Goal: Task Accomplishment & Management: Use online tool/utility

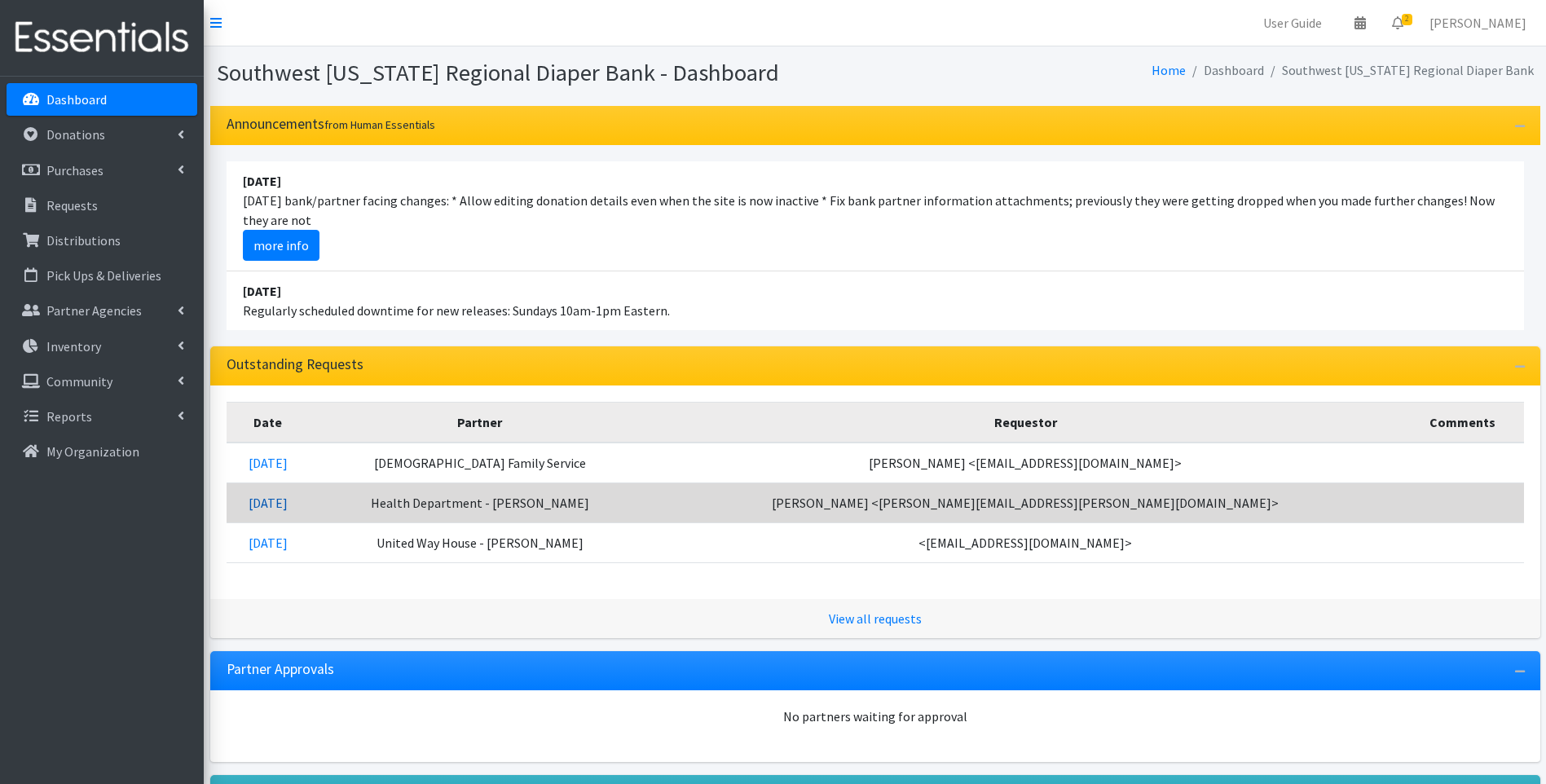
click at [288, 508] on link "[DATE]" at bounding box center [267, 503] width 40 height 17
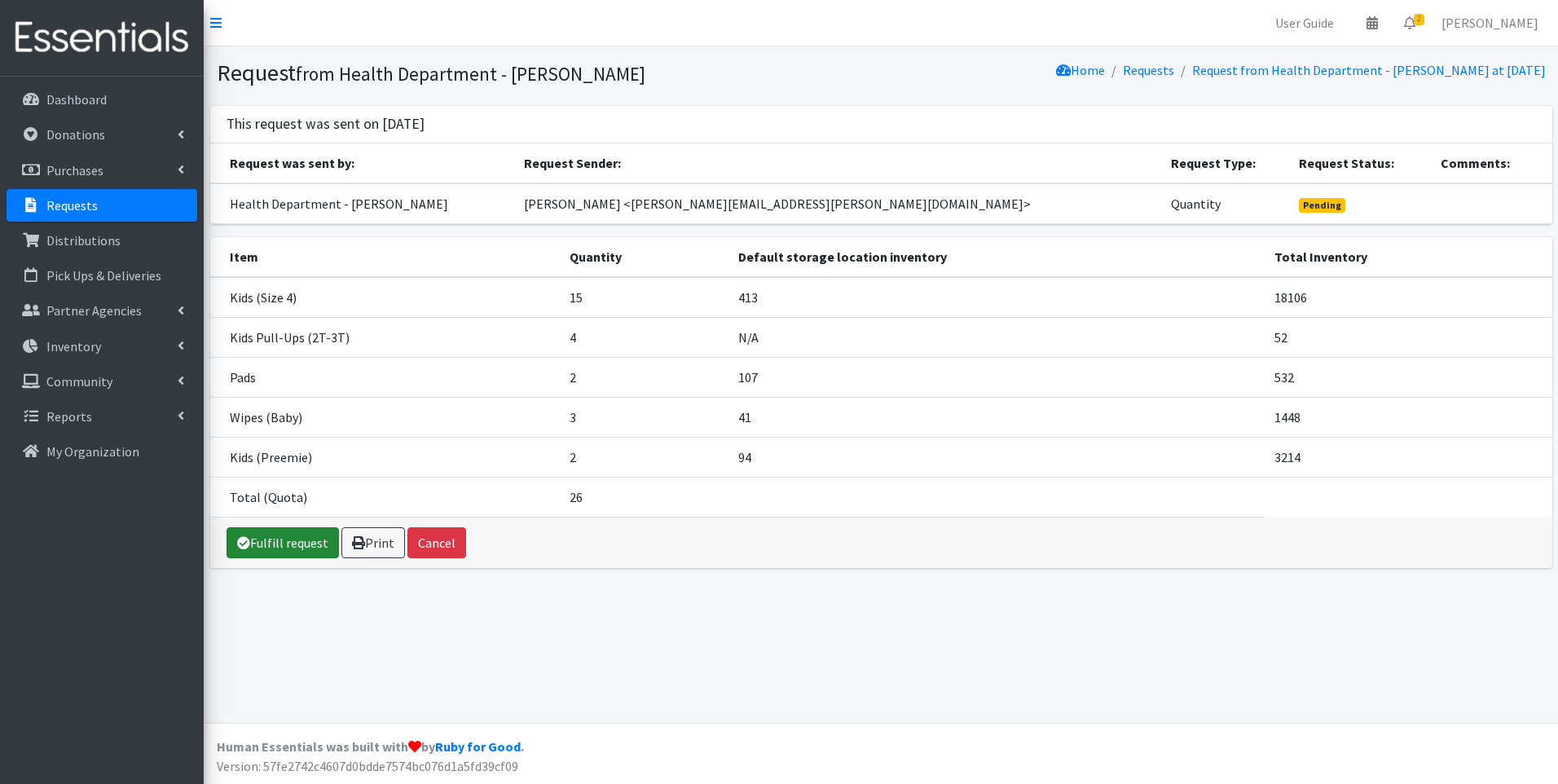
click at [293, 545] on link "Fulfill request" at bounding box center [282, 543] width 112 height 31
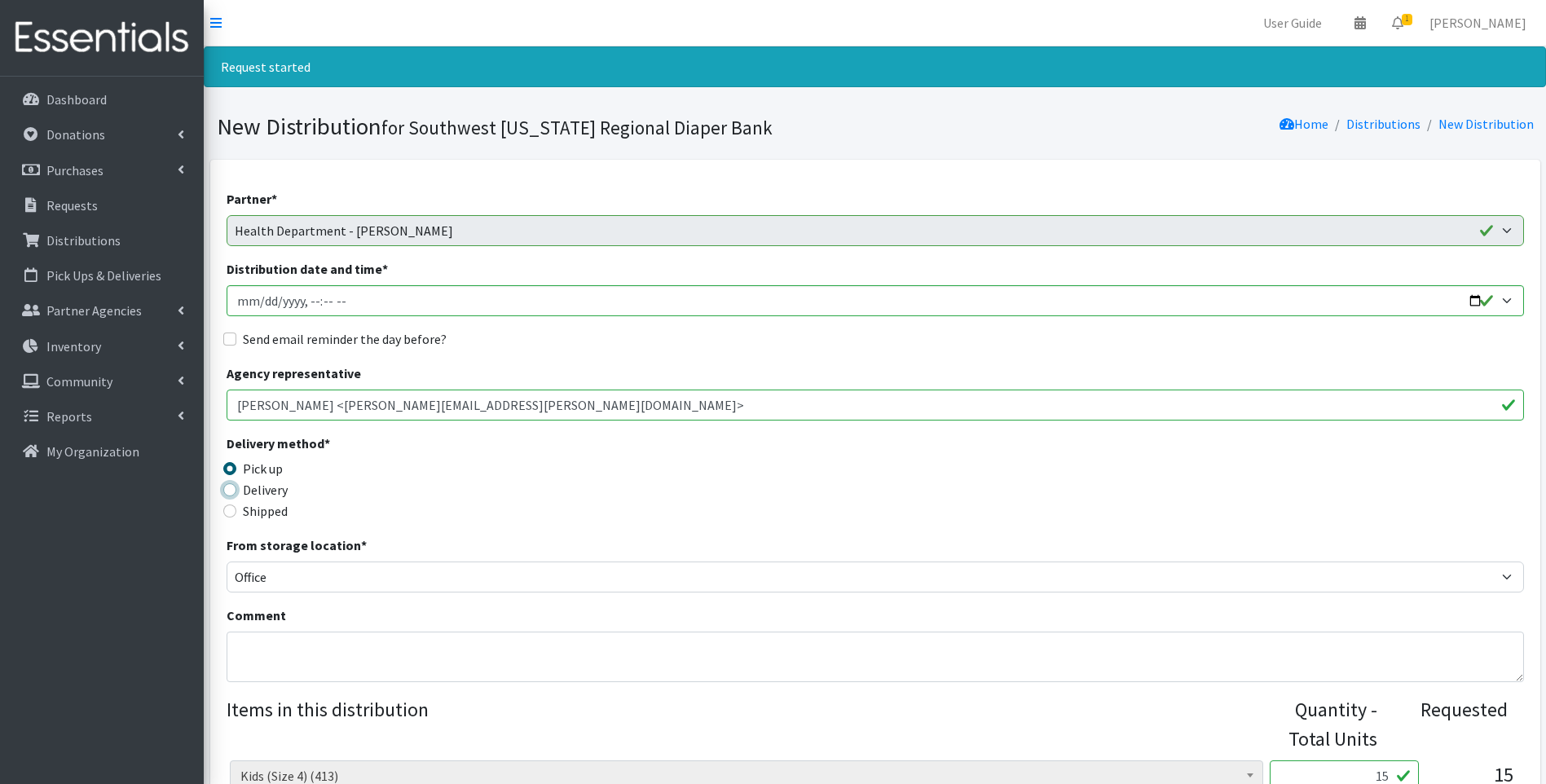
click at [226, 488] on input "Delivery" at bounding box center [230, 490] width 13 height 13
radio input "true"
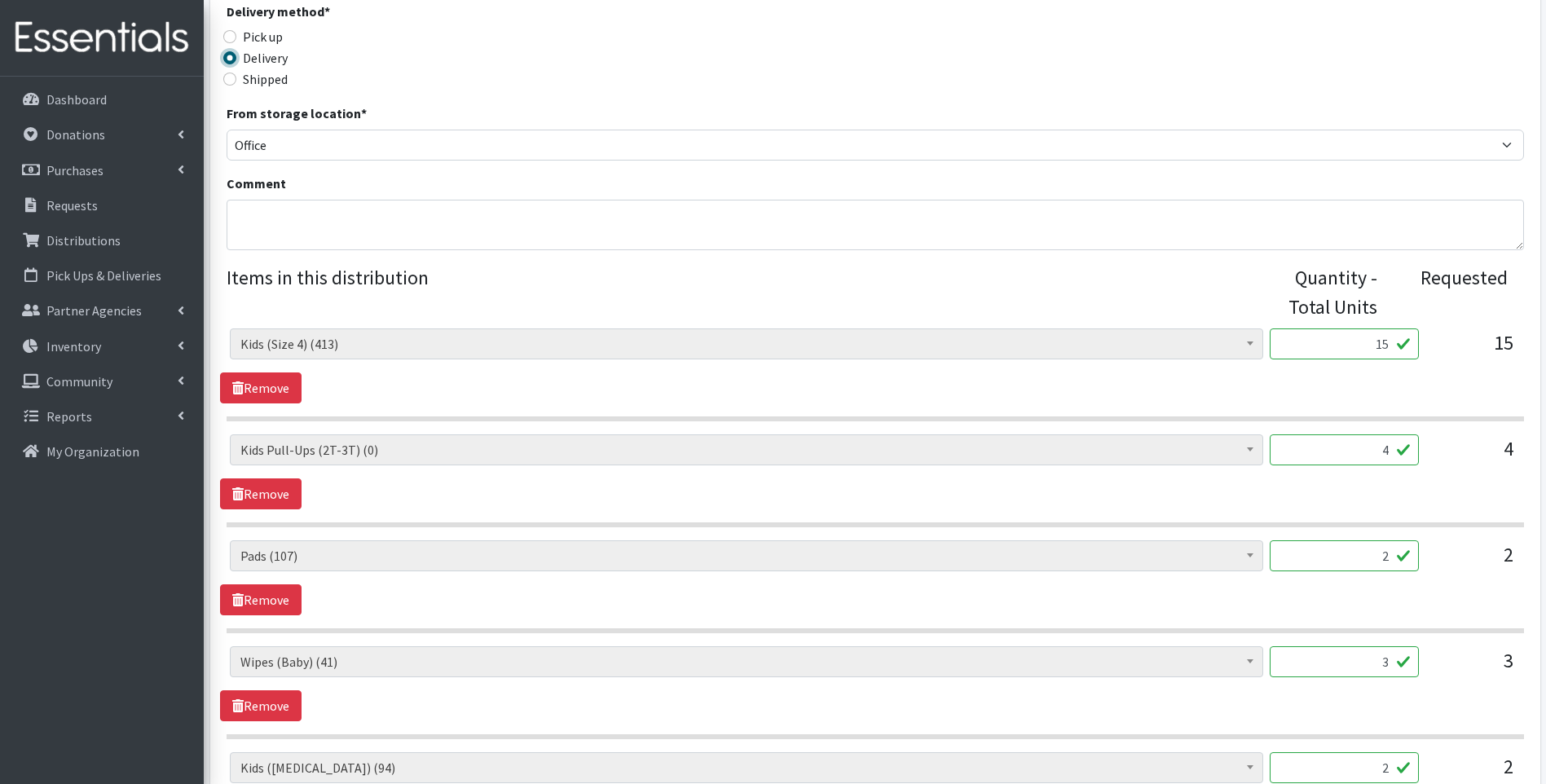
scroll to position [435, 0]
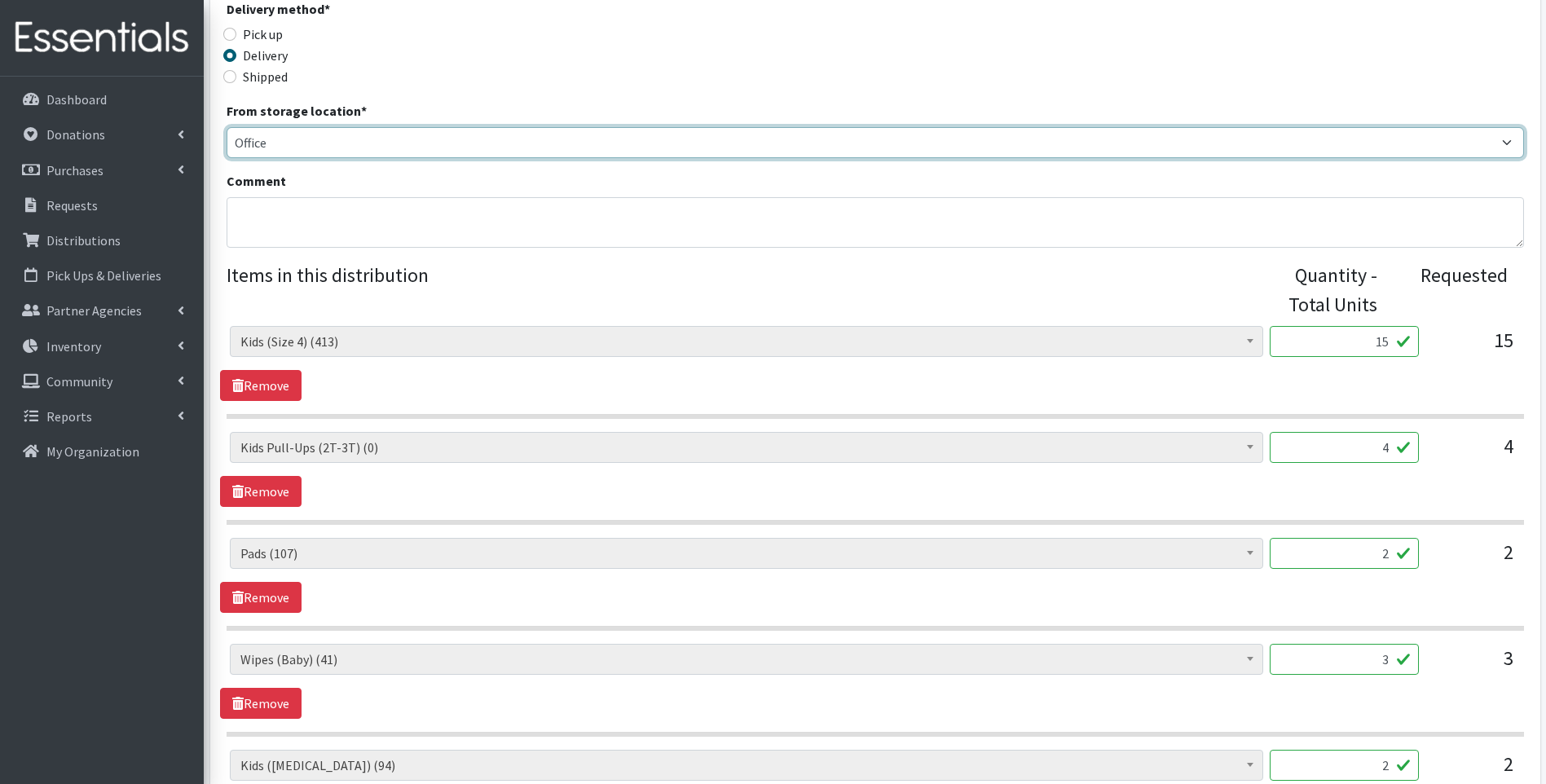
click at [620, 143] on select "Main Warehouse Office United Way Warehouse Winkler" at bounding box center [875, 142] width 1298 height 31
select select "349"
click at [226, 127] on select "Main Warehouse Office United Way Warehouse Winkler" at bounding box center [875, 142] width 1298 height 31
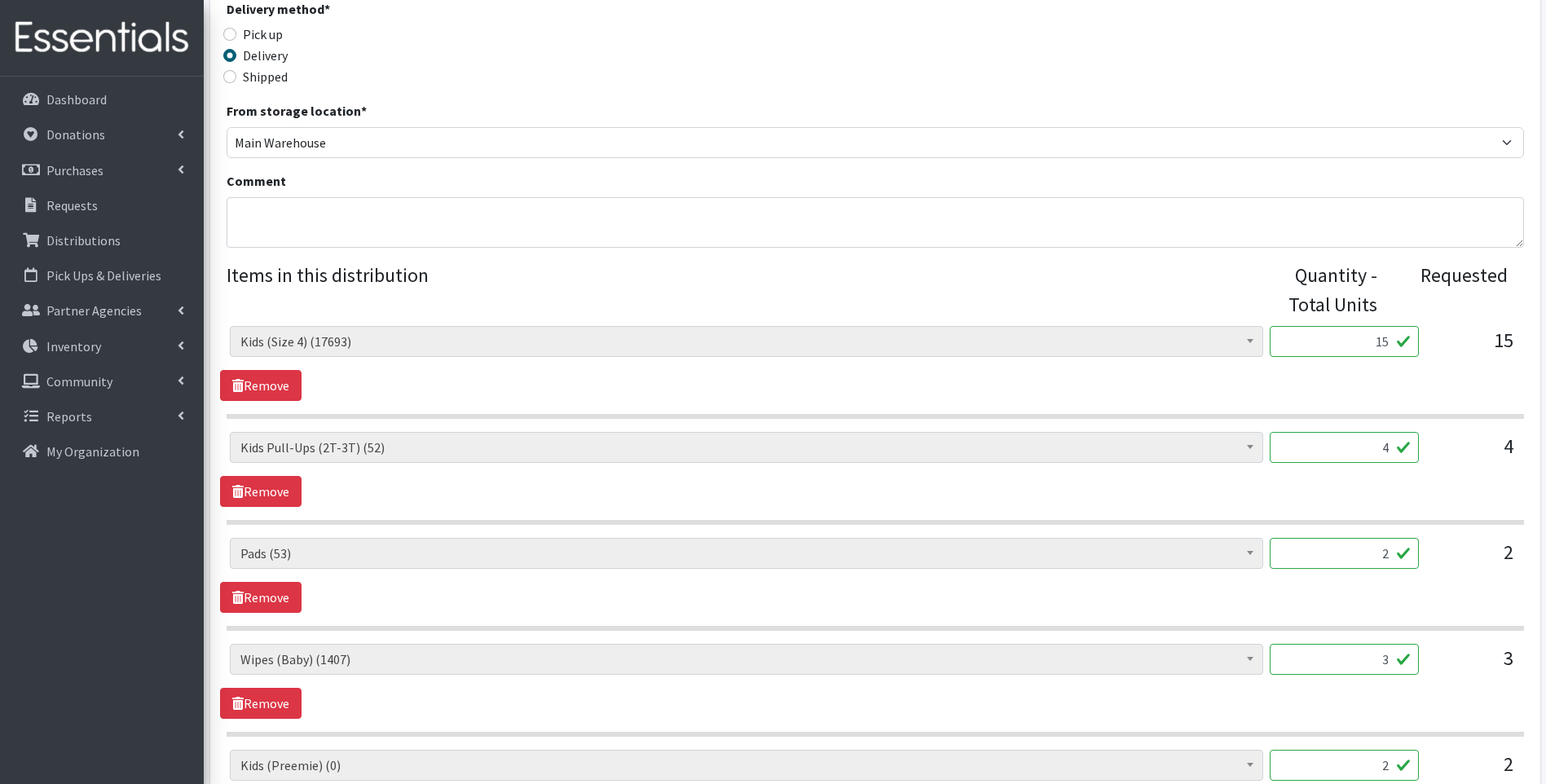
drag, startPoint x: 1353, startPoint y: 340, endPoint x: 1392, endPoint y: 333, distance: 39.6
click at [1392, 333] on input "15" at bounding box center [1344, 342] width 149 height 31
type input "1600"
click at [281, 491] on link "Remove" at bounding box center [260, 492] width 82 height 31
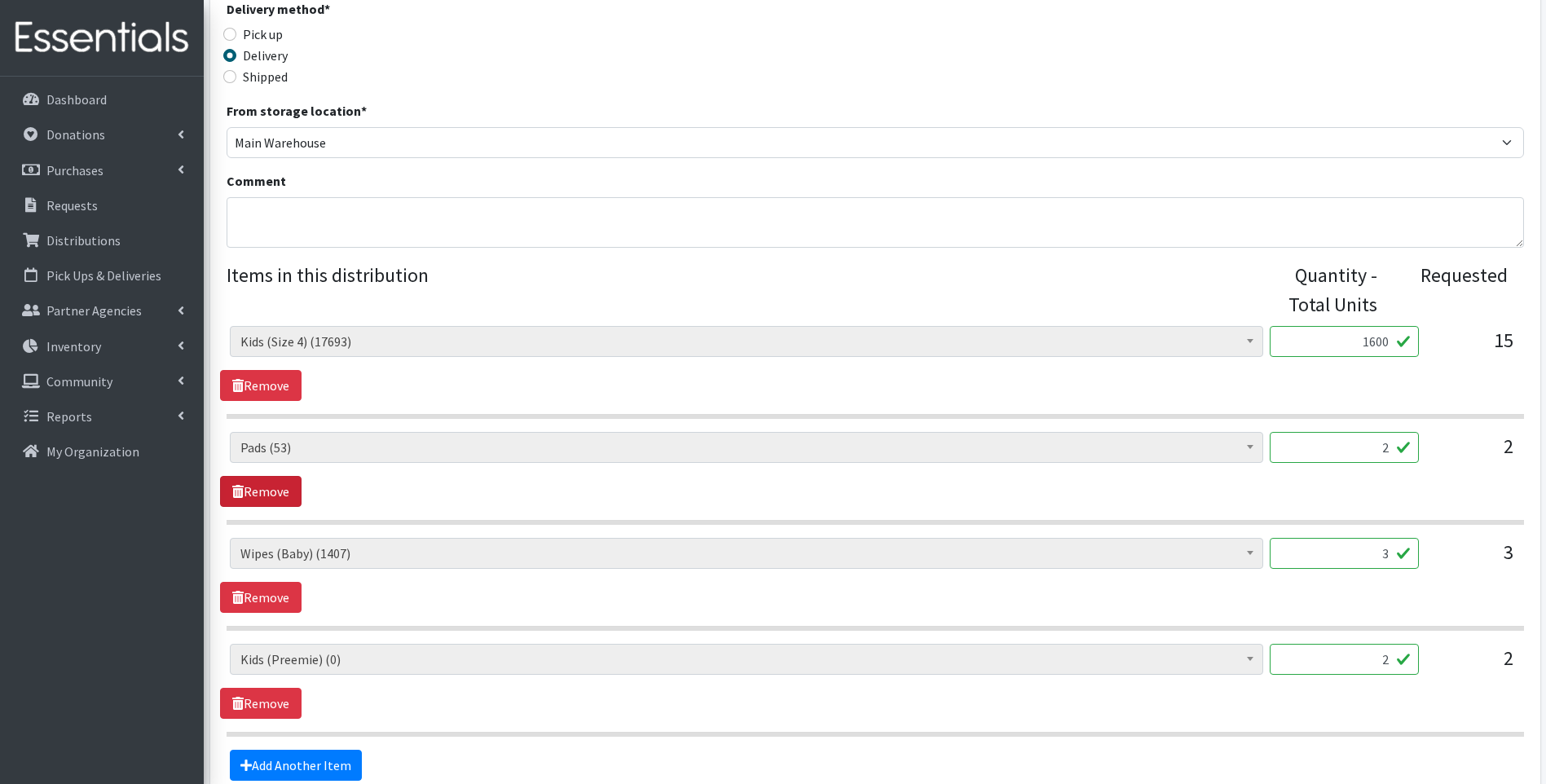
click at [280, 491] on link "Remove" at bounding box center [260, 492] width 82 height 31
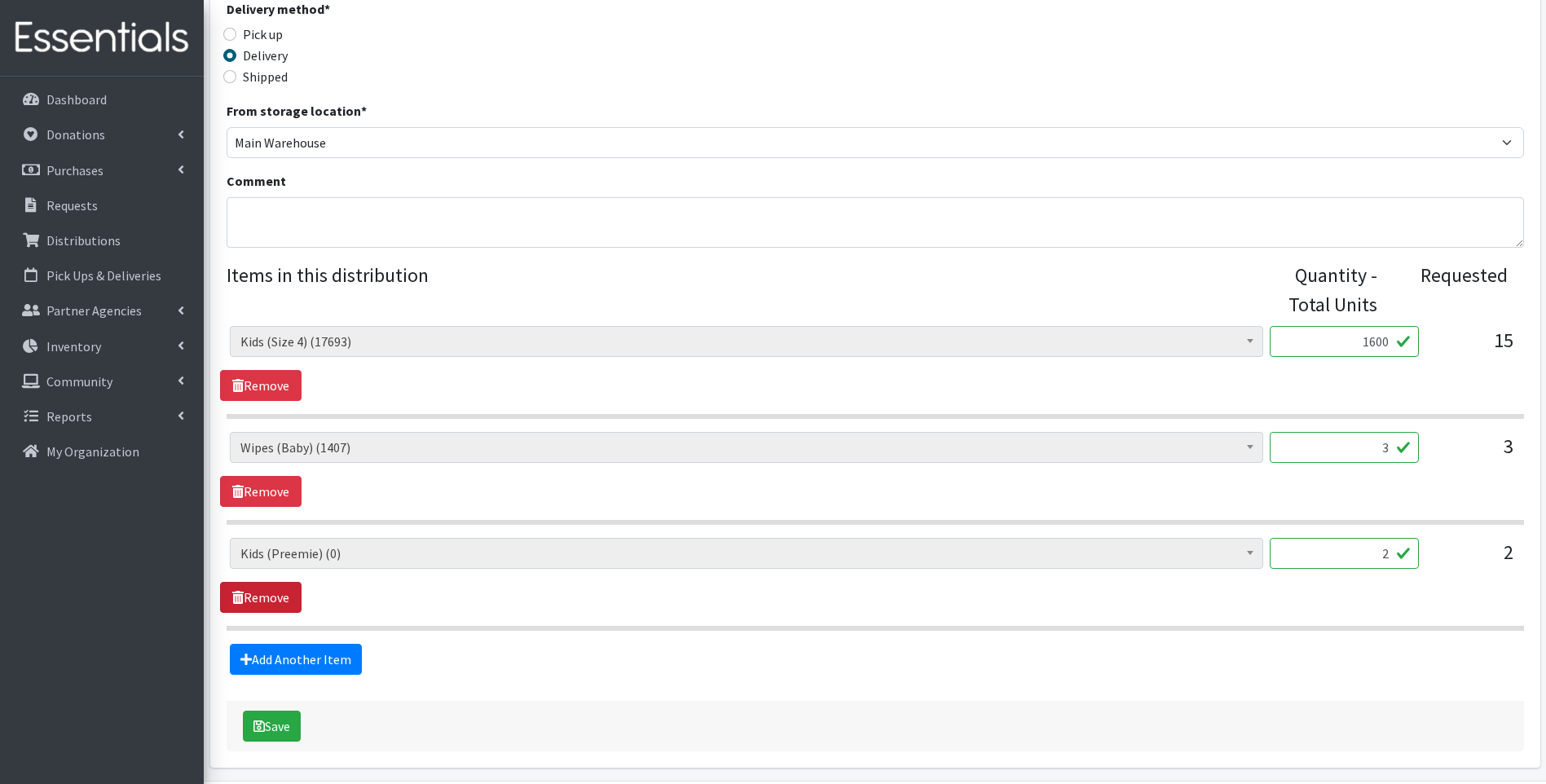
click at [256, 604] on link "Remove" at bounding box center [260, 597] width 82 height 31
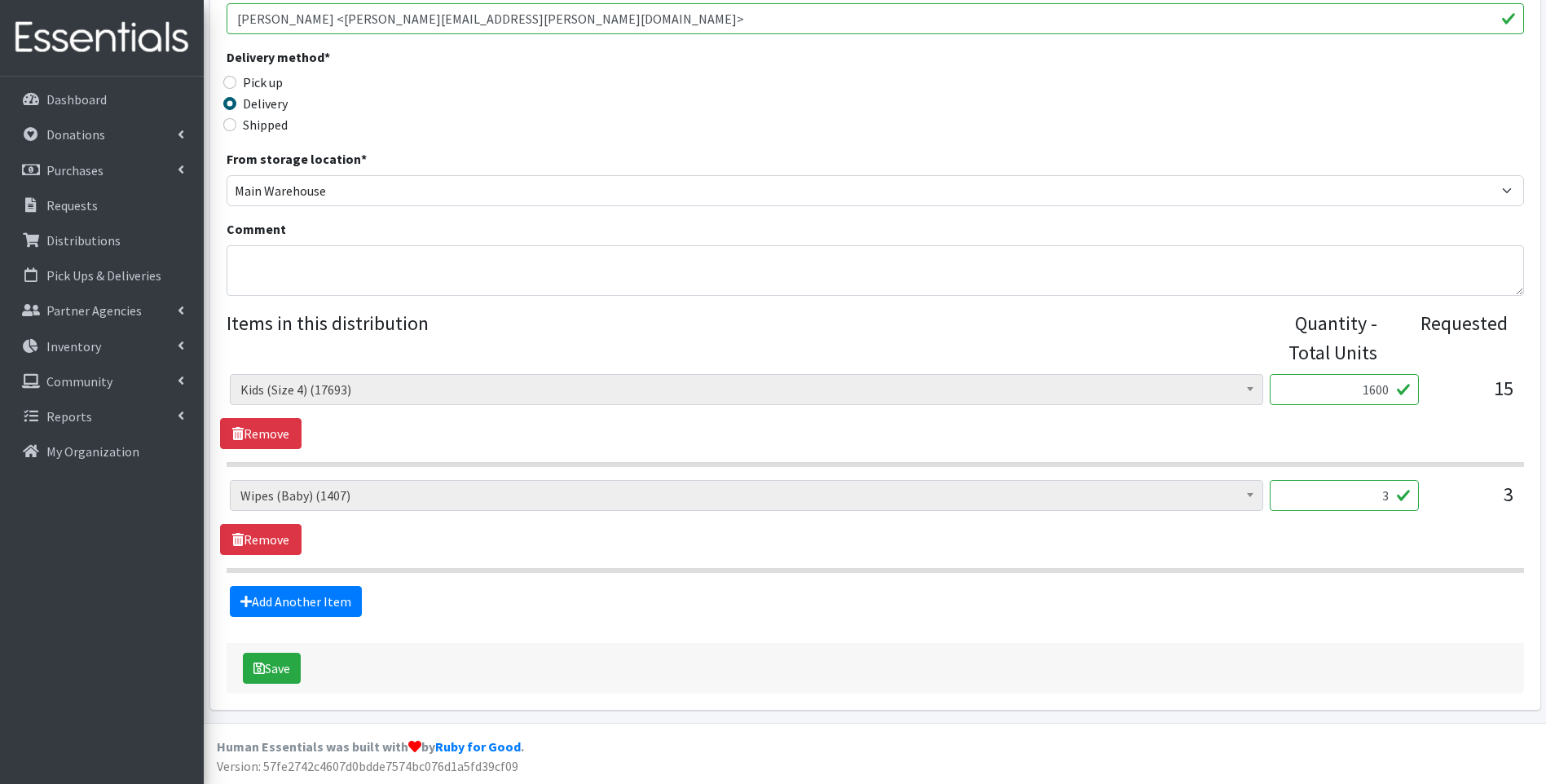
scroll to position [386, 0]
drag, startPoint x: 1375, startPoint y: 499, endPoint x: 1415, endPoint y: 501, distance: 40.0
click at [1415, 501] on input "3" at bounding box center [1344, 495] width 149 height 31
type input "36"
click at [275, 661] on button "Save" at bounding box center [271, 668] width 58 height 31
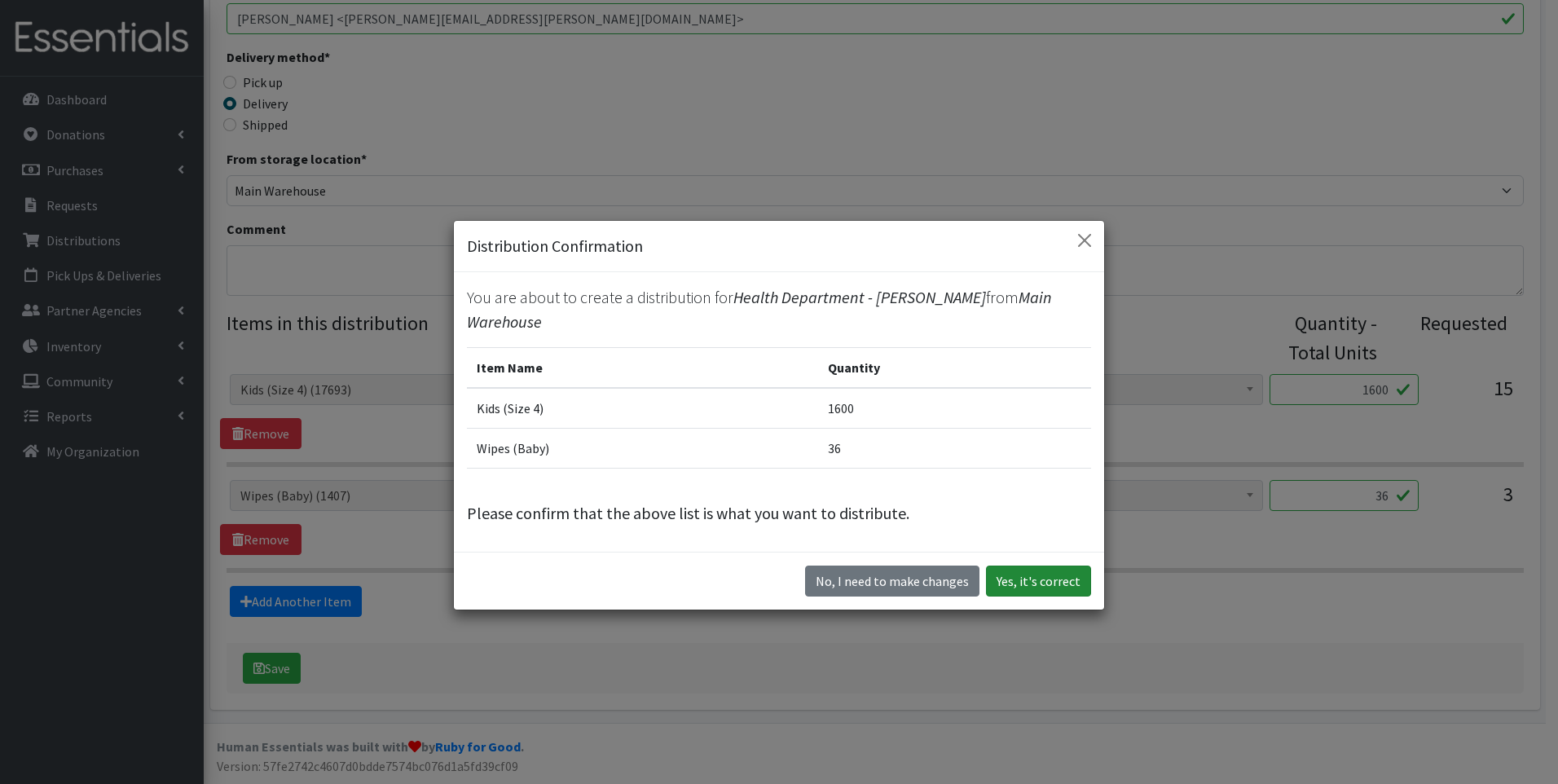
click at [1052, 565] on button "Yes, it's correct" at bounding box center [1039, 581] width 105 height 31
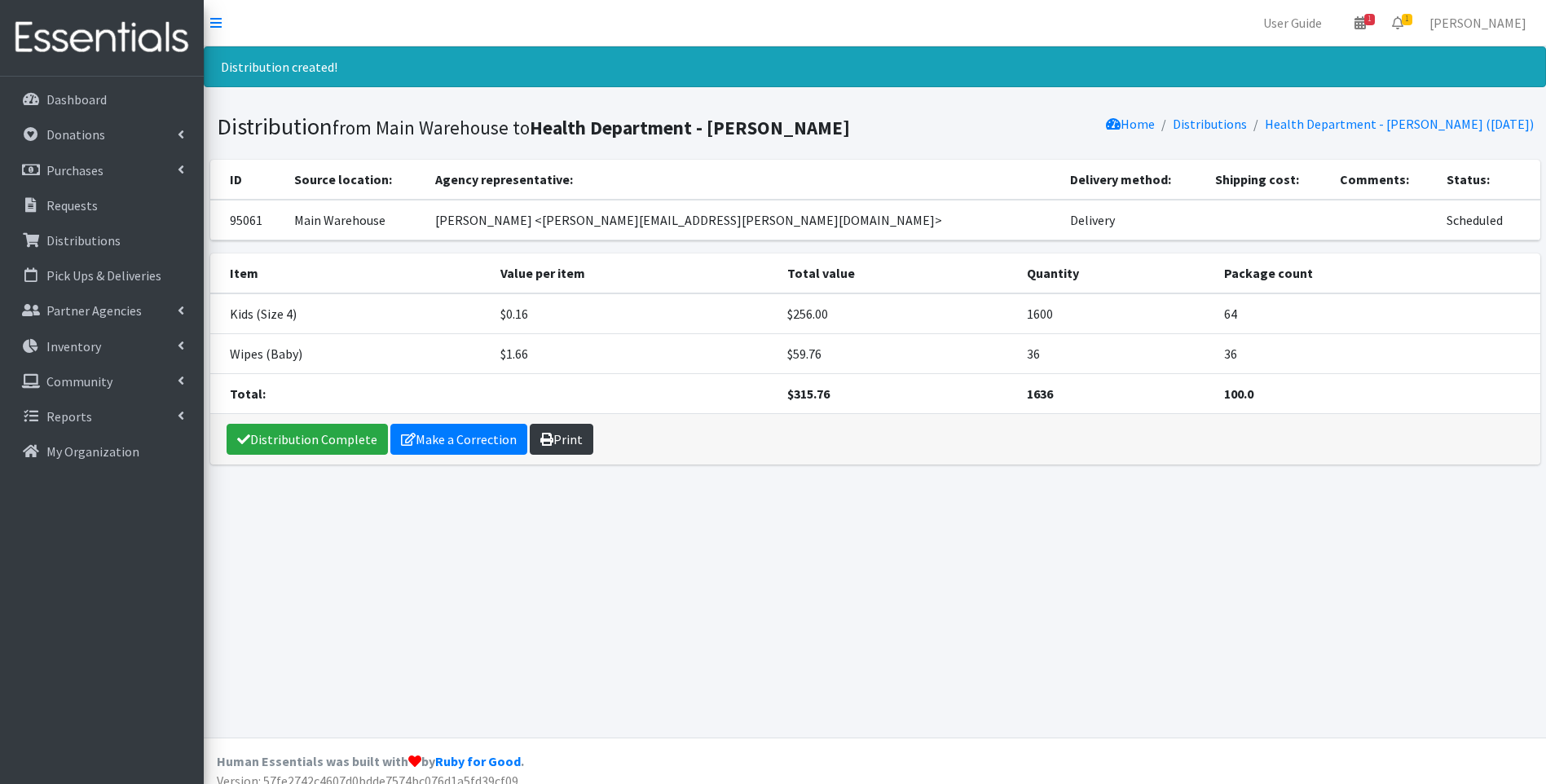
click at [563, 430] on link "Print" at bounding box center [561, 439] width 63 height 31
click at [276, 441] on link "Distribution Complete" at bounding box center [307, 439] width 162 height 31
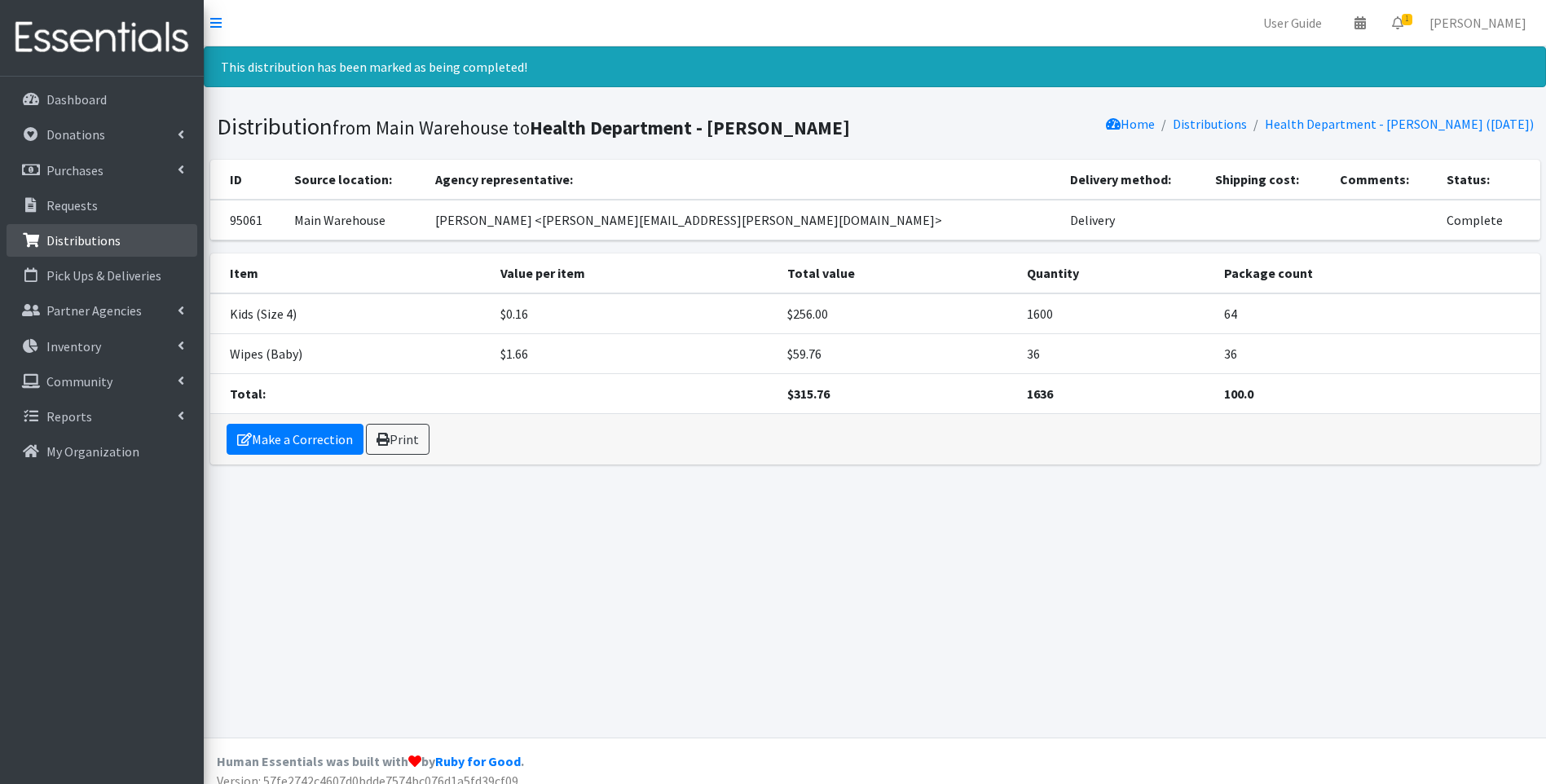
click at [97, 245] on p "Distributions" at bounding box center [84, 241] width 74 height 17
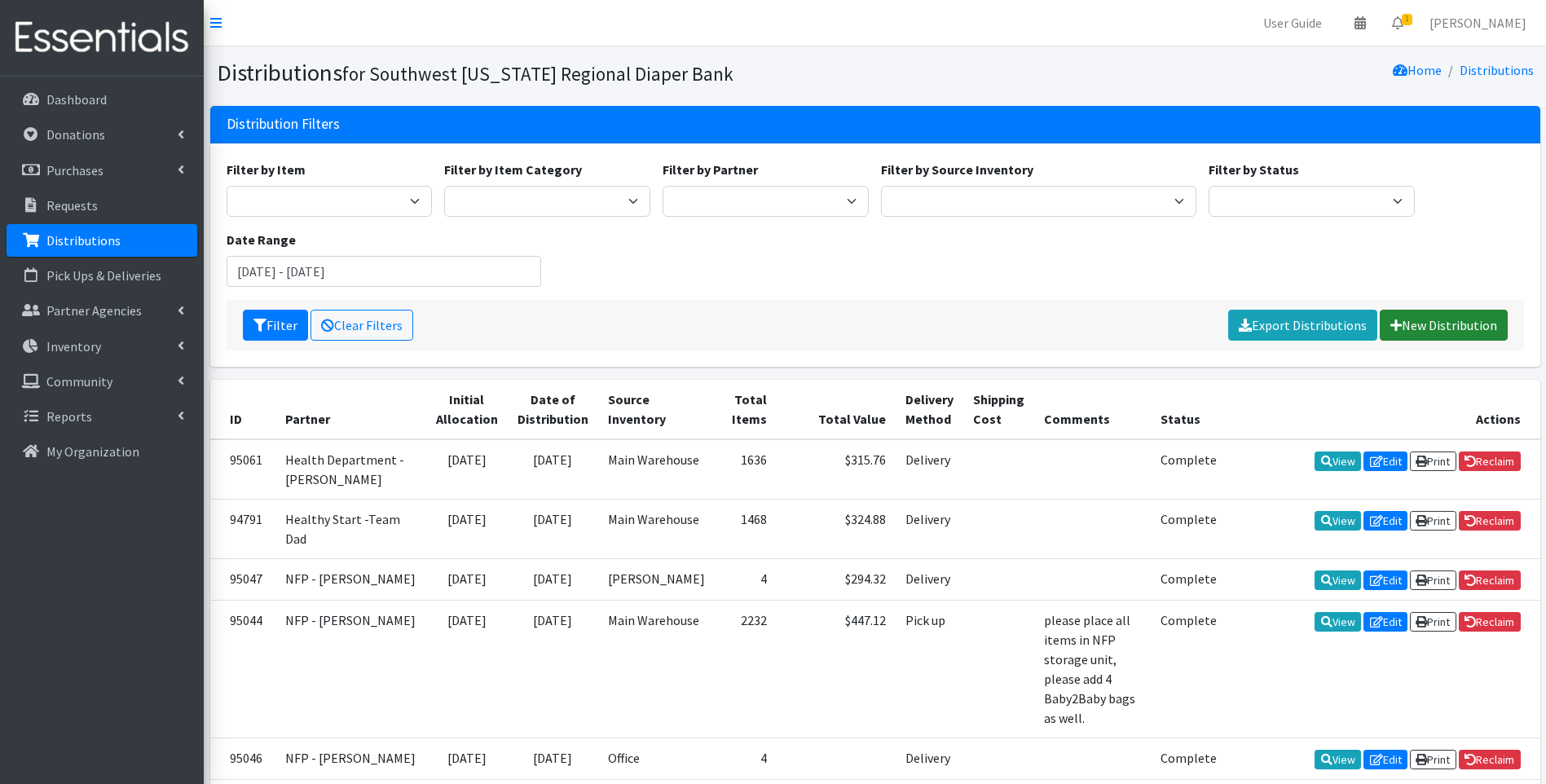
click at [1445, 328] on link "New Distribution" at bounding box center [1443, 325] width 128 height 31
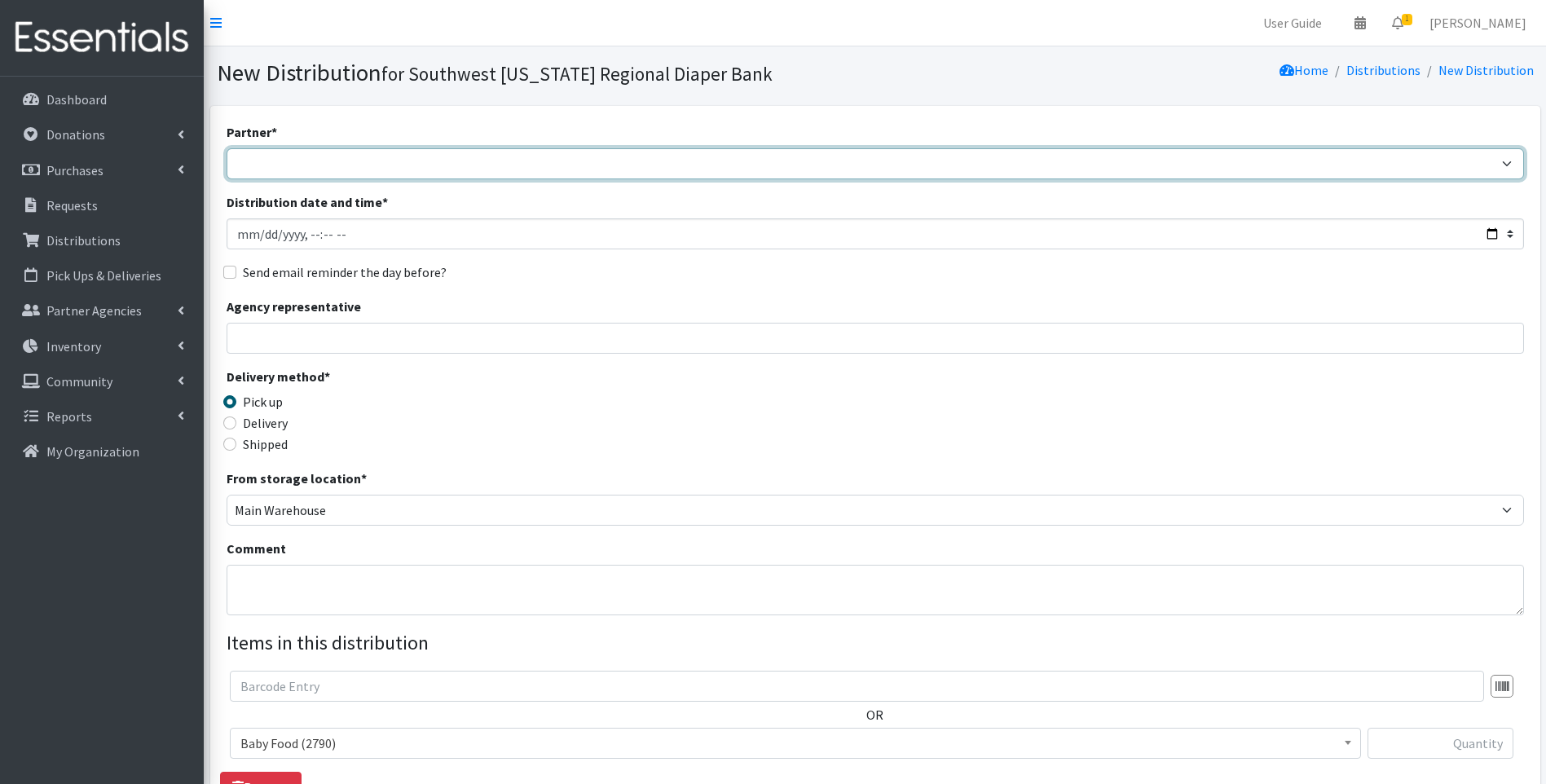
click at [371, 162] on select "ACT Abuse Counseling & Treatment Bayshore Fire Department Bonita Springs Assist…" at bounding box center [875, 164] width 1298 height 31
select select "3683"
click at [226, 148] on select "ACT Abuse Counseling & Treatment Bayshore Fire Department Bonita Springs Assist…" at bounding box center [875, 164] width 1298 height 31
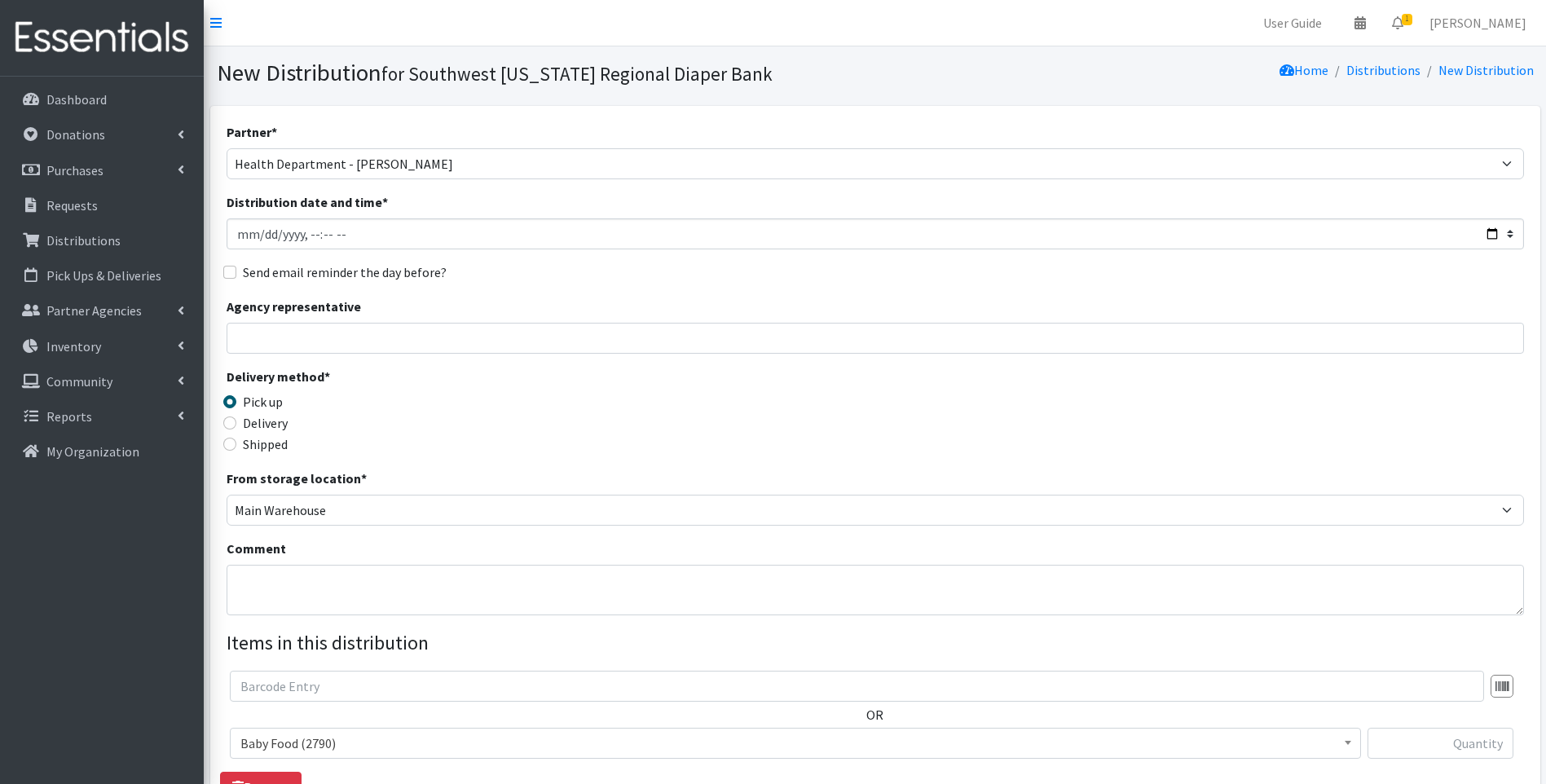
click at [241, 421] on div "Delivery" at bounding box center [388, 423] width 324 height 19
click at [230, 425] on input "Delivery" at bounding box center [230, 423] width 13 height 13
radio input "true"
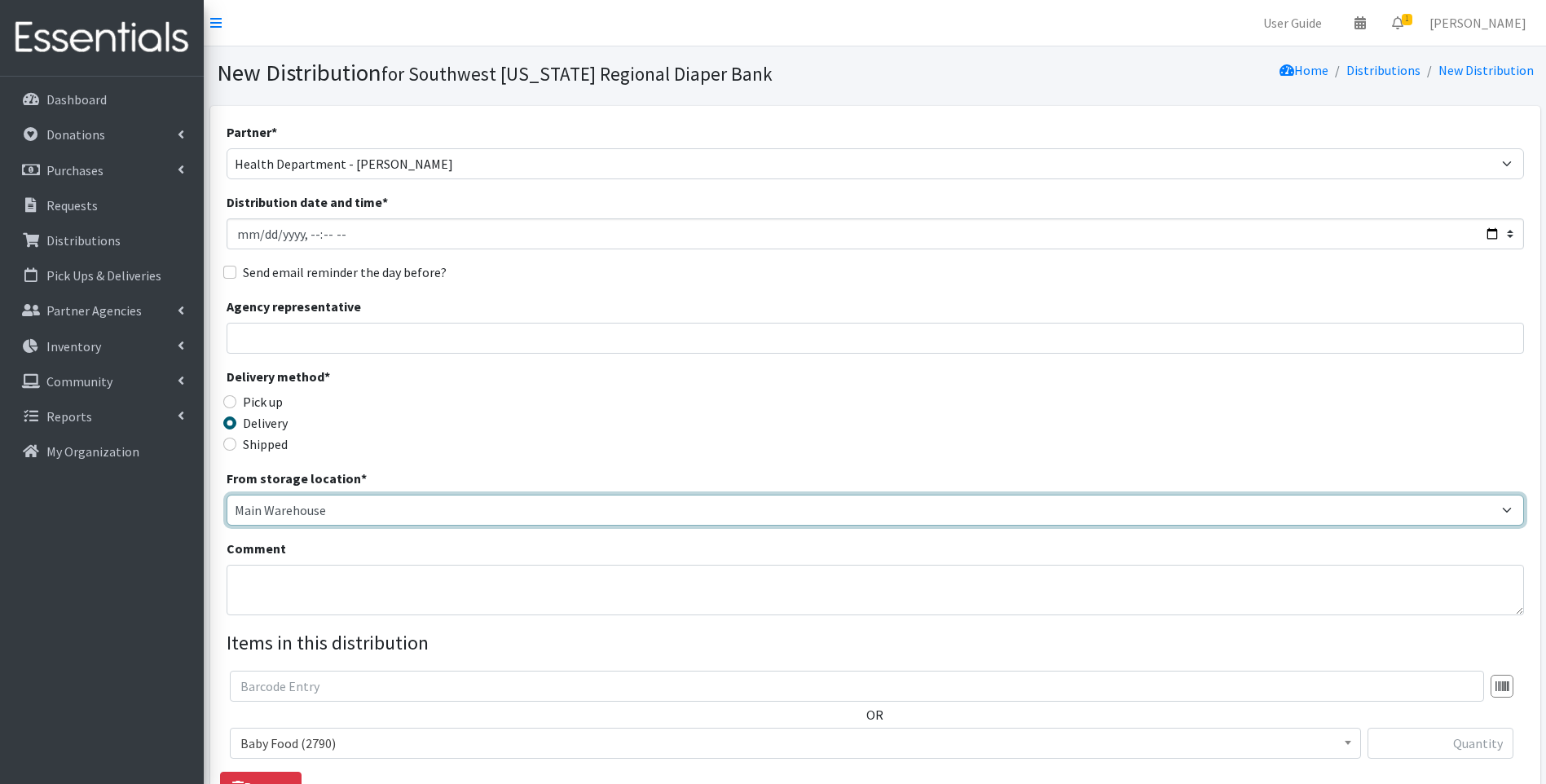
click at [296, 516] on select "Main Warehouse Office [GEOGRAPHIC_DATA] Warehouse [PERSON_NAME]" at bounding box center [875, 510] width 1298 height 31
select select "293"
click at [226, 494] on select "Main Warehouse Office [GEOGRAPHIC_DATA] Warehouse [PERSON_NAME]" at bounding box center [875, 510] width 1298 height 31
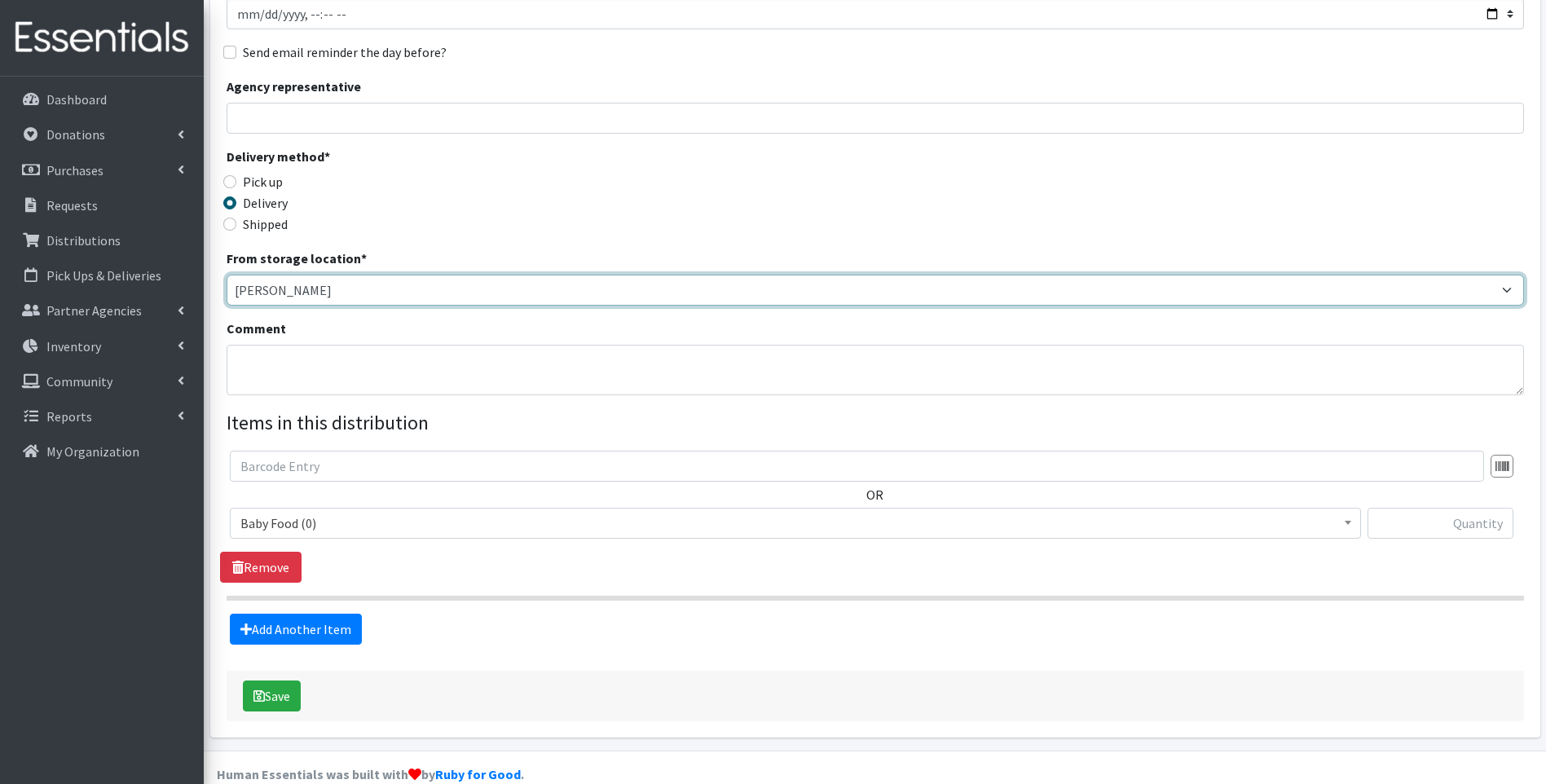
scroll to position [248, 0]
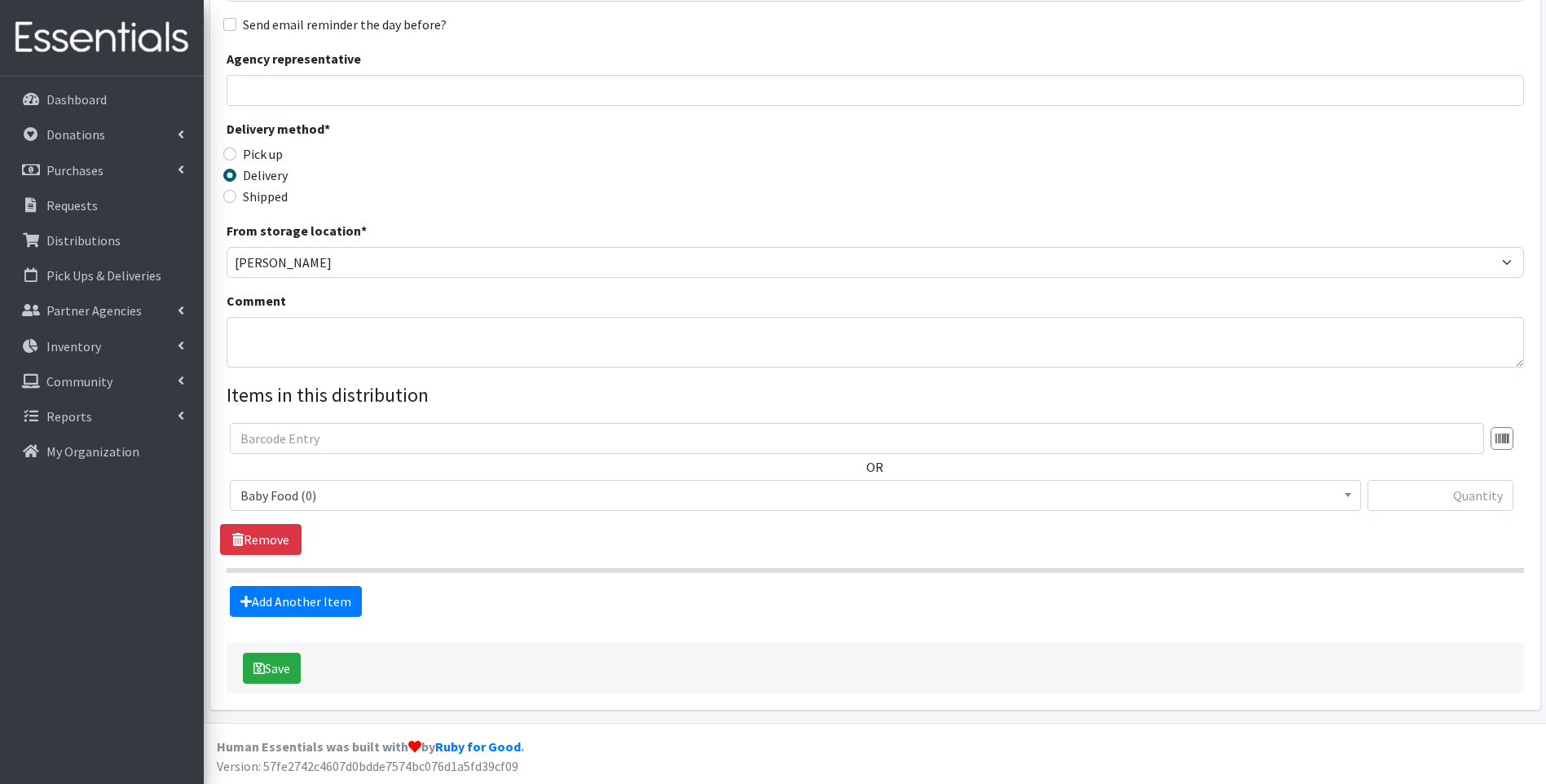
click at [324, 490] on span "Baby Food (0)" at bounding box center [796, 495] width 1110 height 23
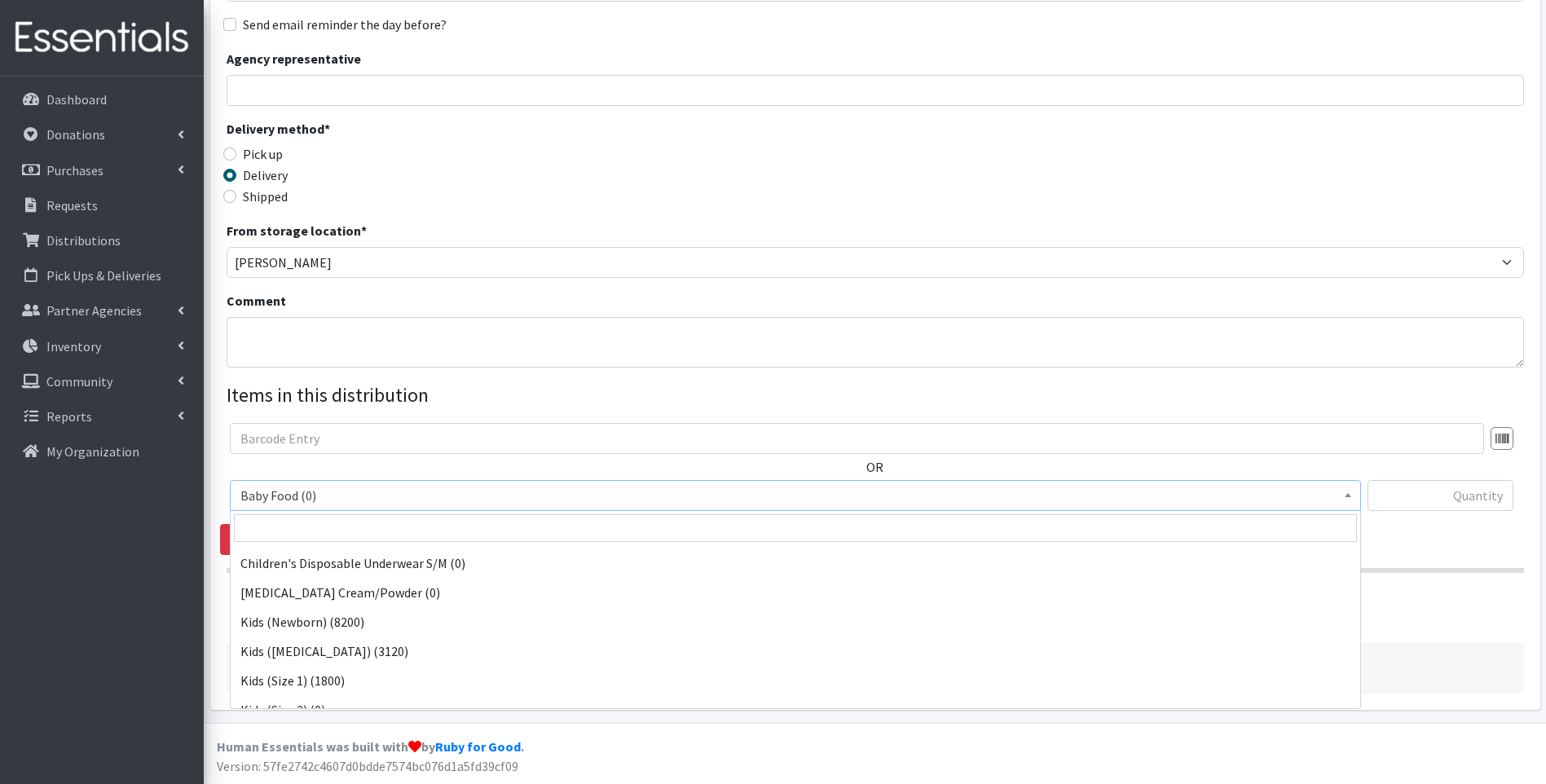
scroll to position [163, 0]
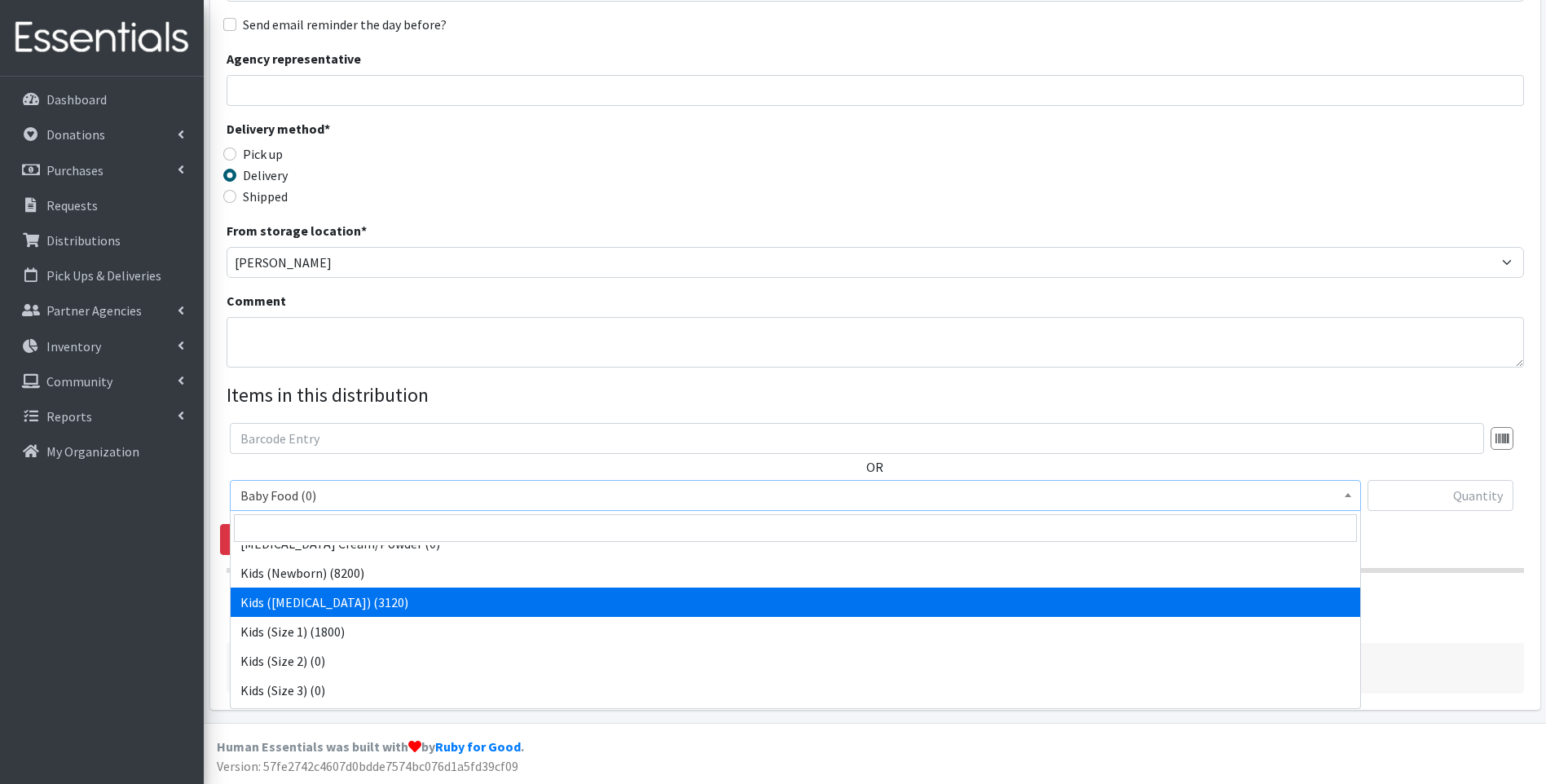
select select "10054"
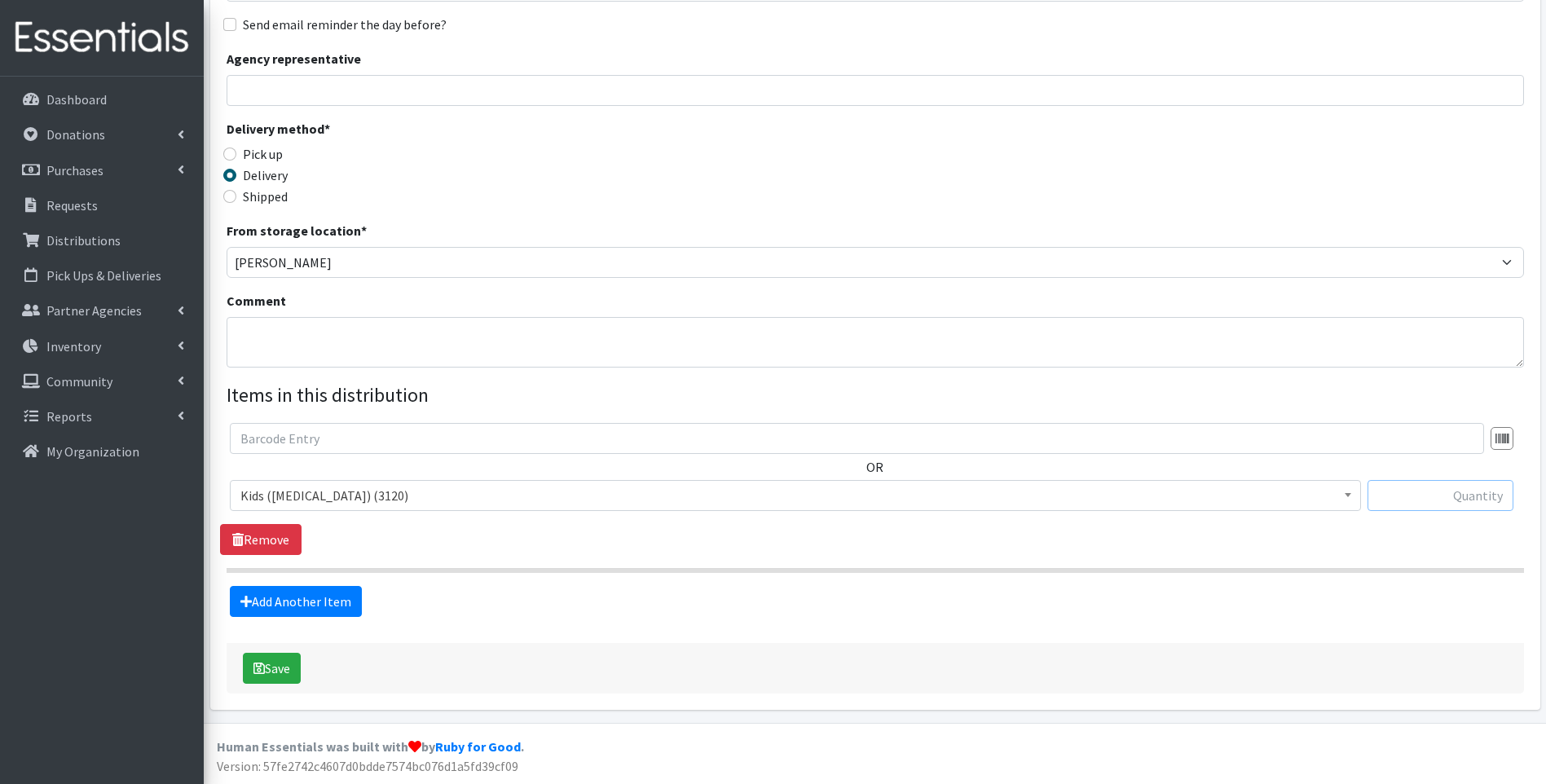
click at [1472, 491] on input "text" at bounding box center [1440, 495] width 146 height 31
type input "480"
click at [267, 600] on link "Add Another Item" at bounding box center [296, 602] width 132 height 31
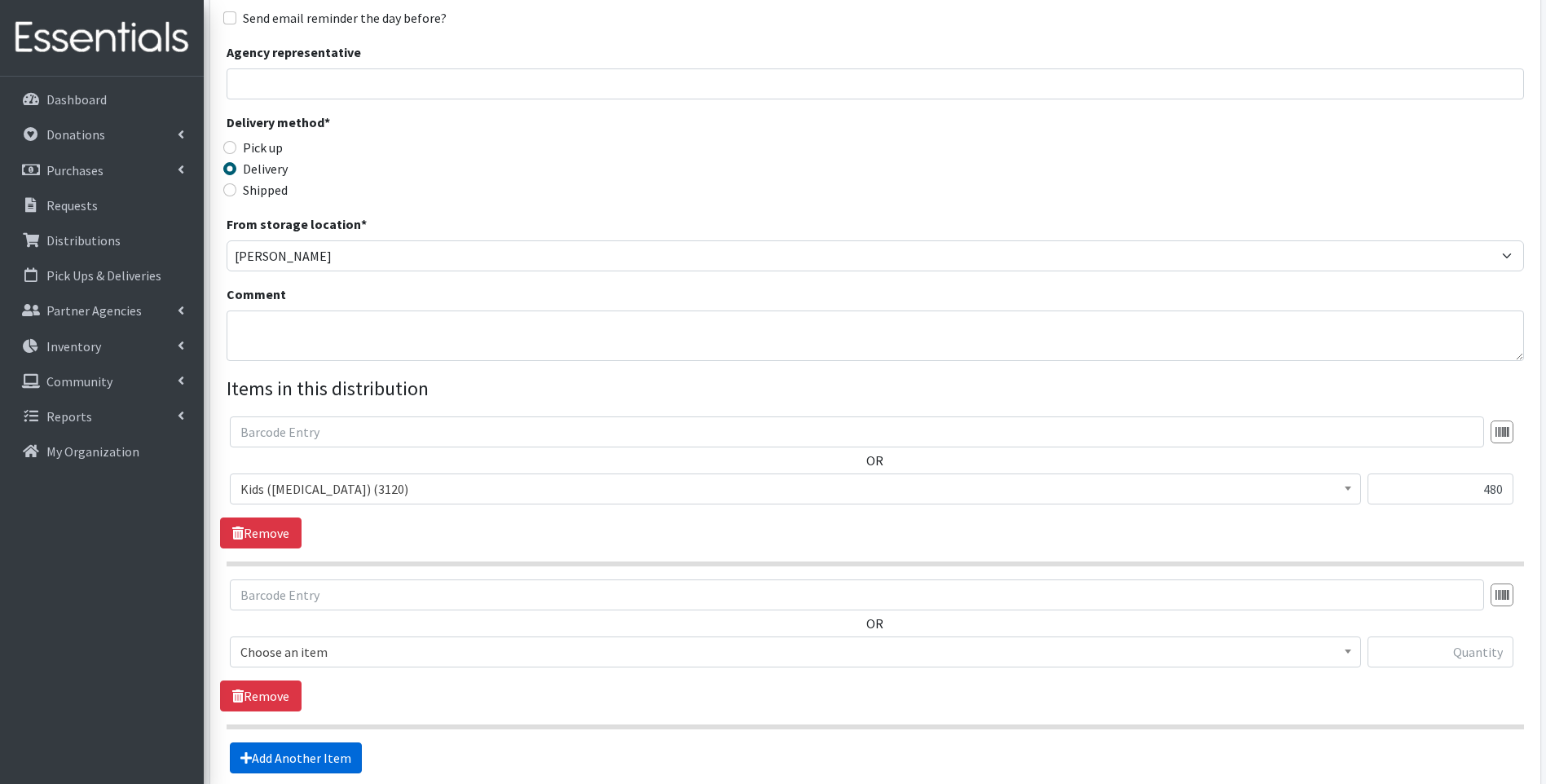
scroll to position [411, 0]
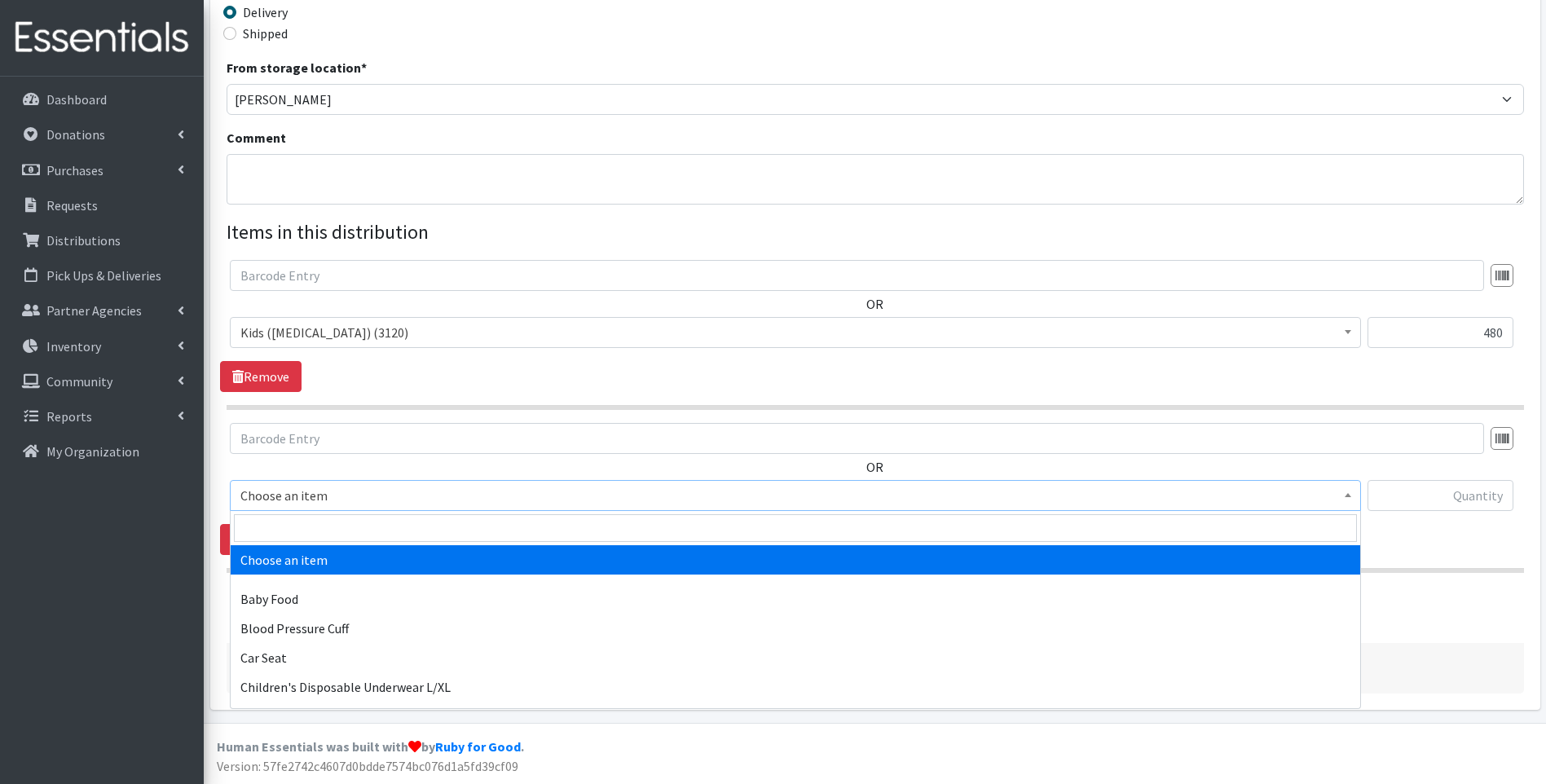
drag, startPoint x: 385, startPoint y: 499, endPoint x: 380, endPoint y: 506, distance: 8.6
click at [383, 502] on span "Choose an item" at bounding box center [796, 495] width 1110 height 23
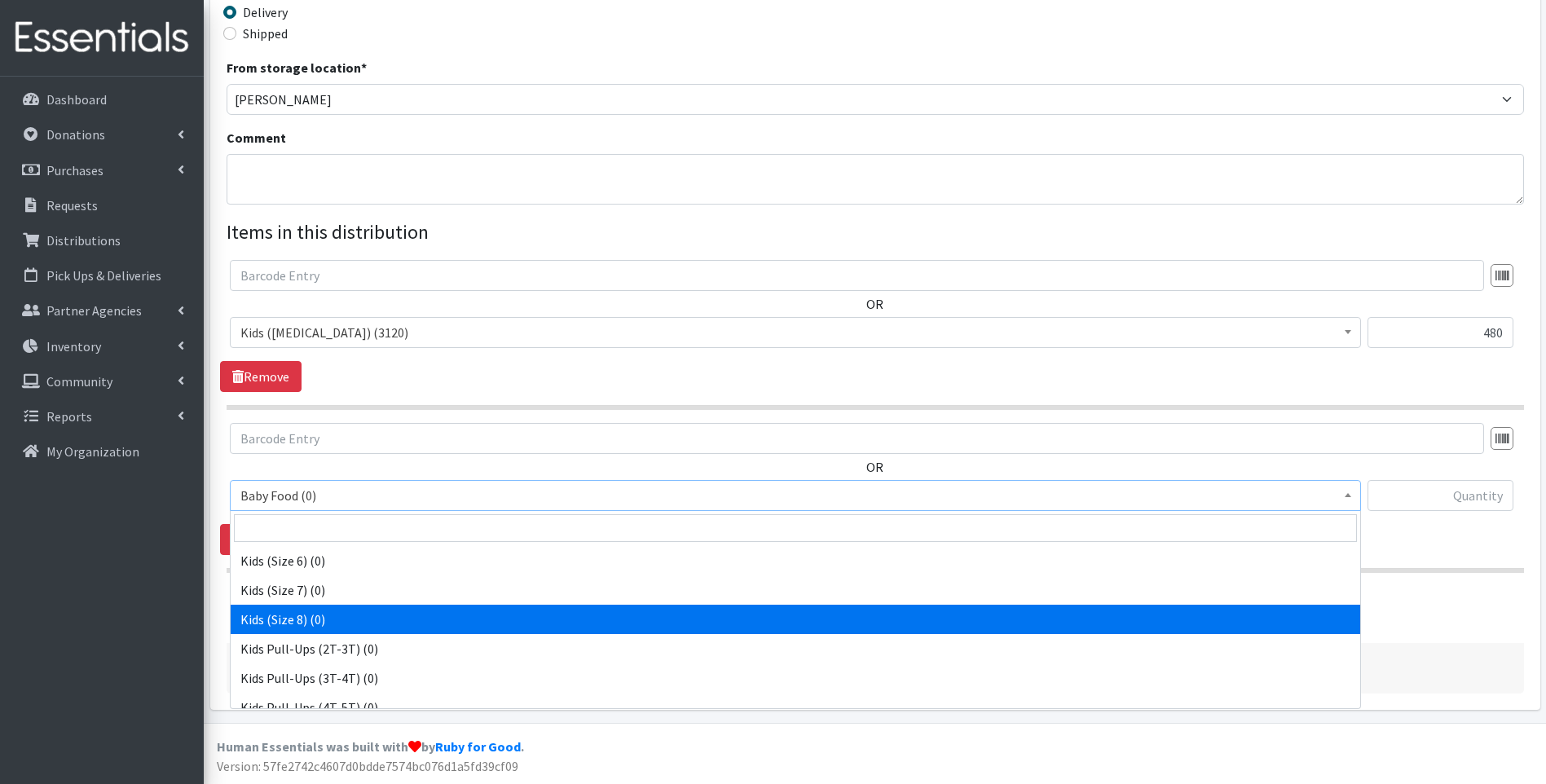
scroll to position [512, 0]
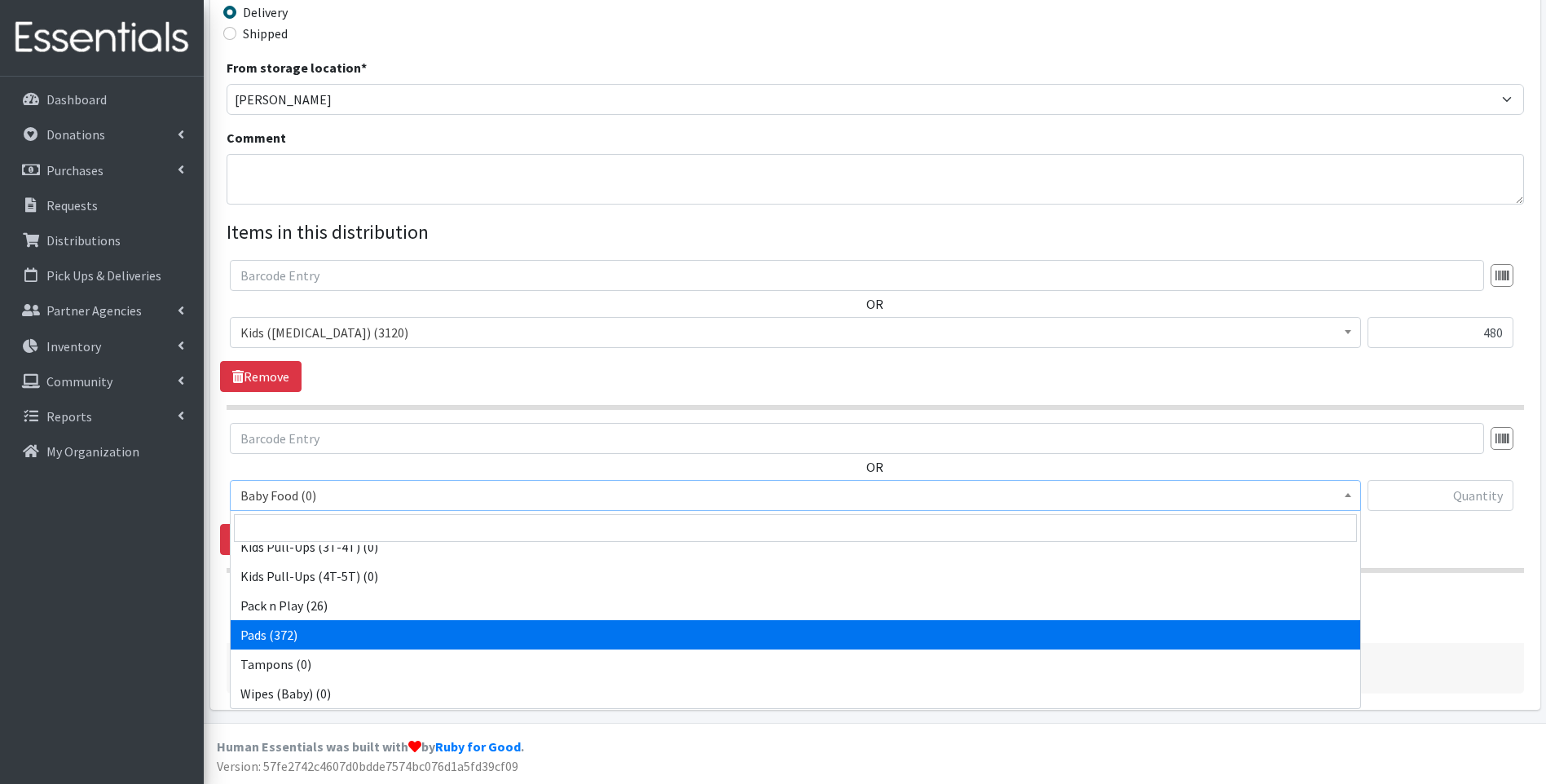
select select "10040"
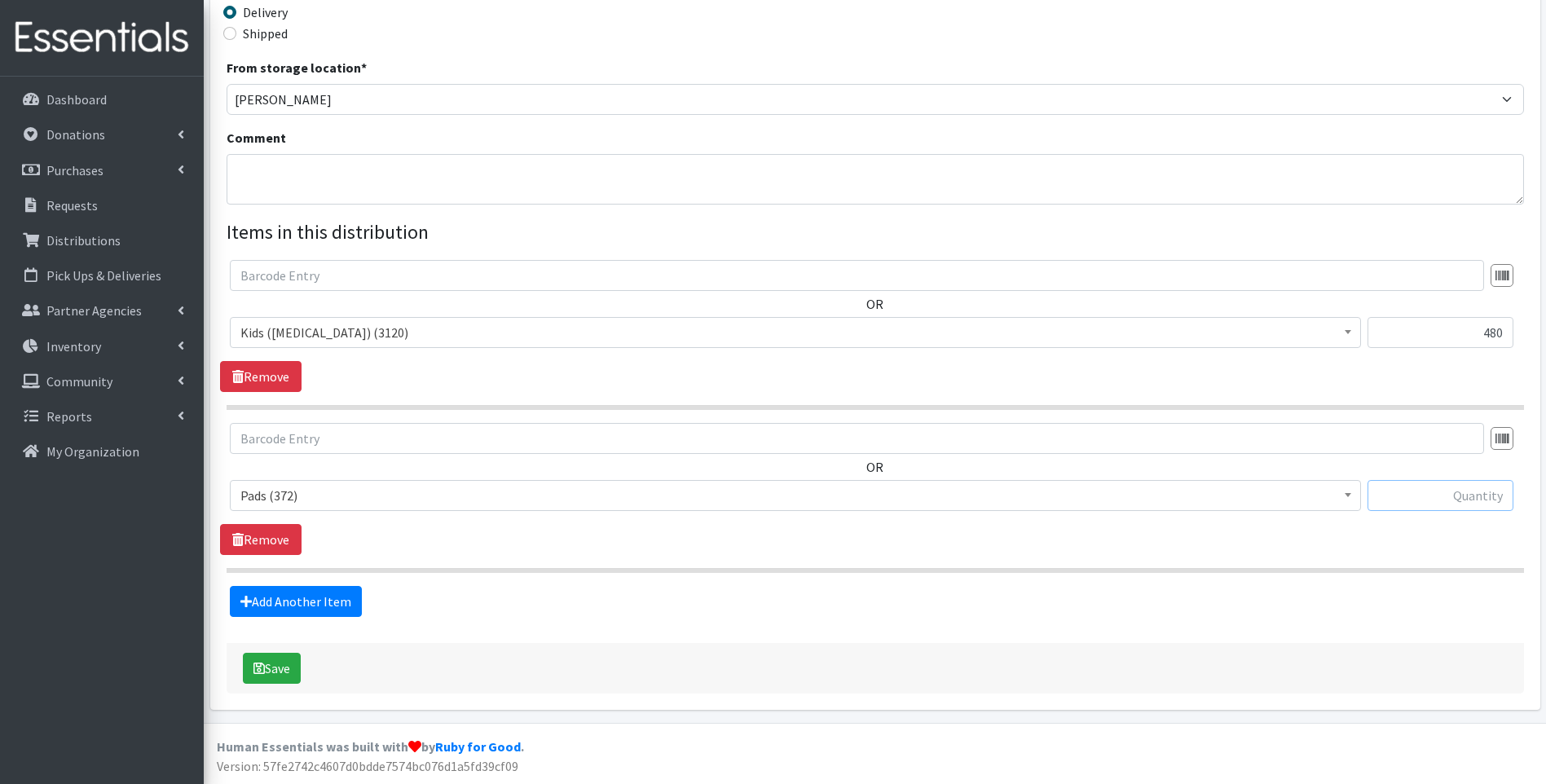
click at [1439, 500] on input "text" at bounding box center [1440, 495] width 146 height 31
type input "24"
click at [268, 665] on button "Save" at bounding box center [271, 668] width 58 height 31
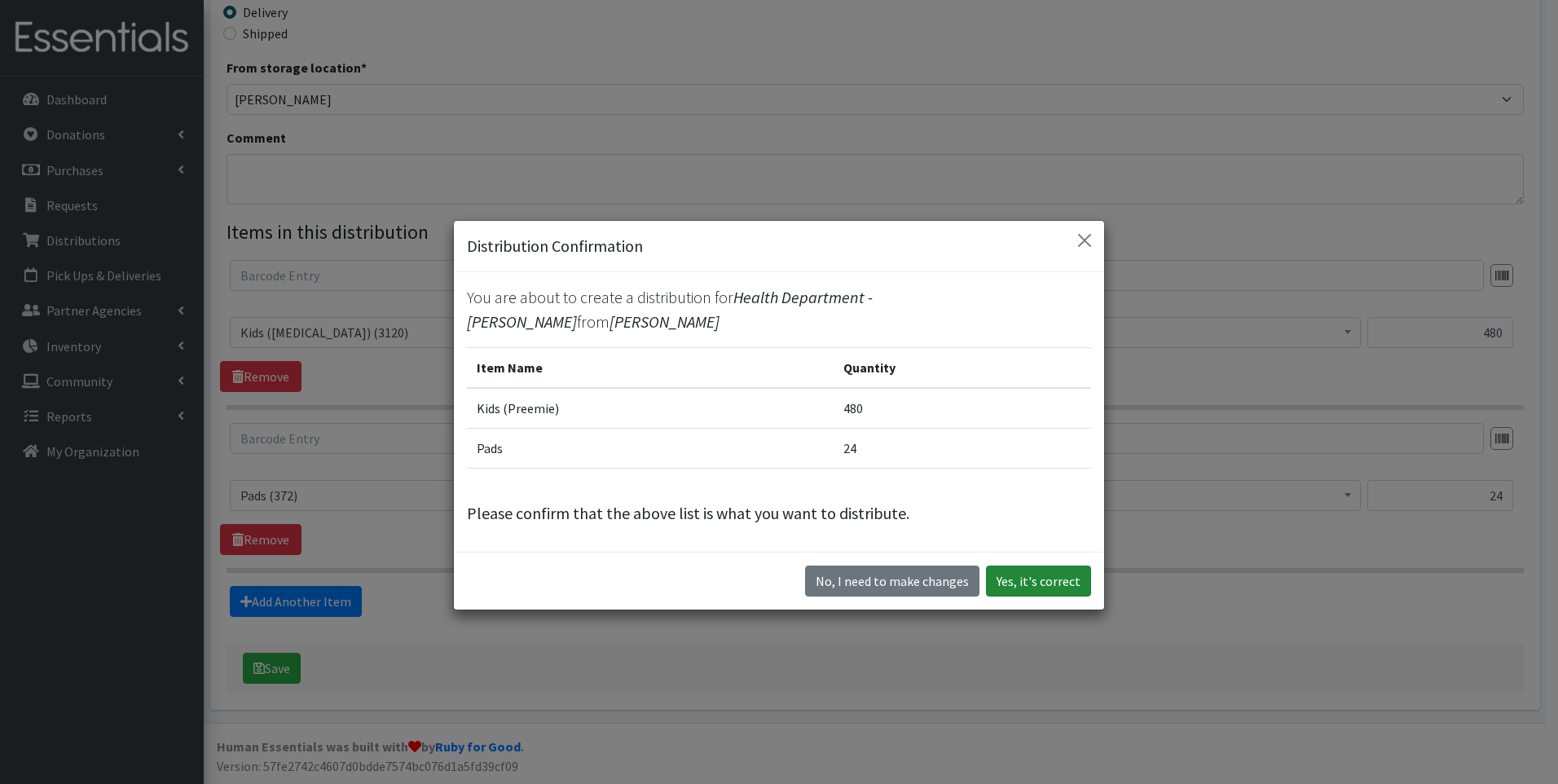
click at [1052, 568] on button "Yes, it's correct" at bounding box center [1039, 581] width 105 height 31
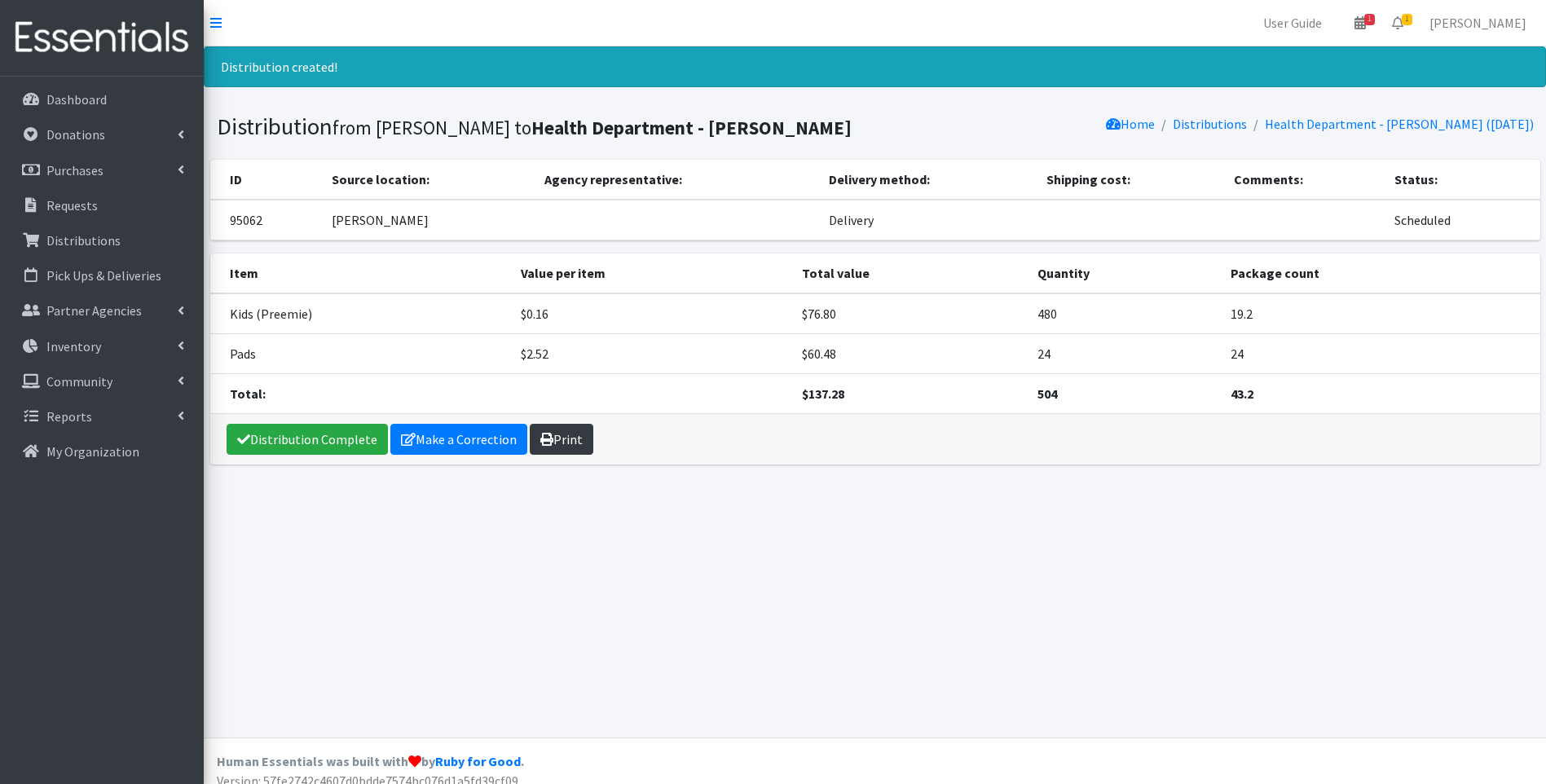
click at [567, 428] on link "Print" at bounding box center [561, 439] width 63 height 31
click at [313, 428] on link "Distribution Complete" at bounding box center [307, 439] width 162 height 31
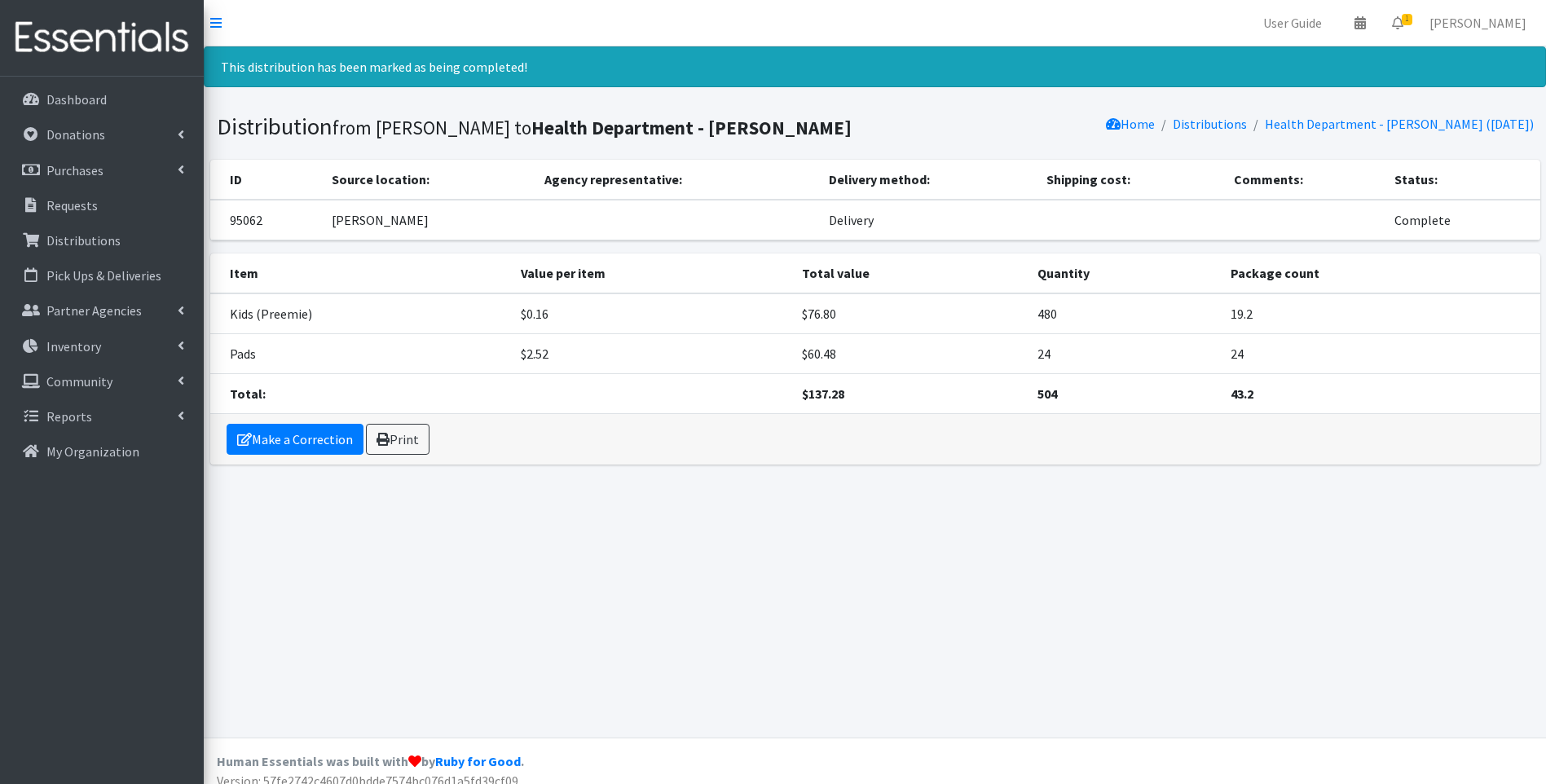
click at [81, 40] on img at bounding box center [101, 38] width 190 height 54
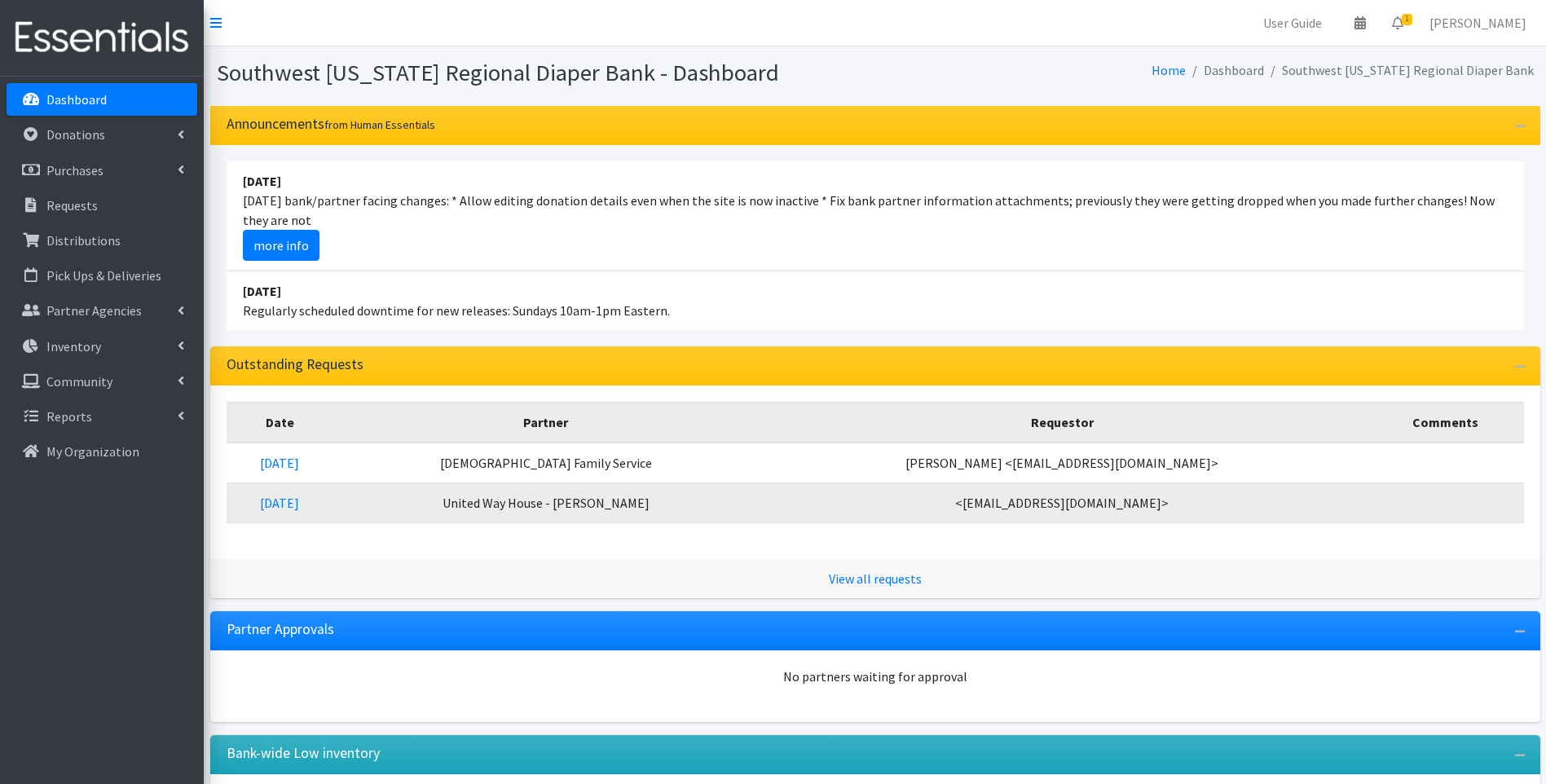
scroll to position [136, 0]
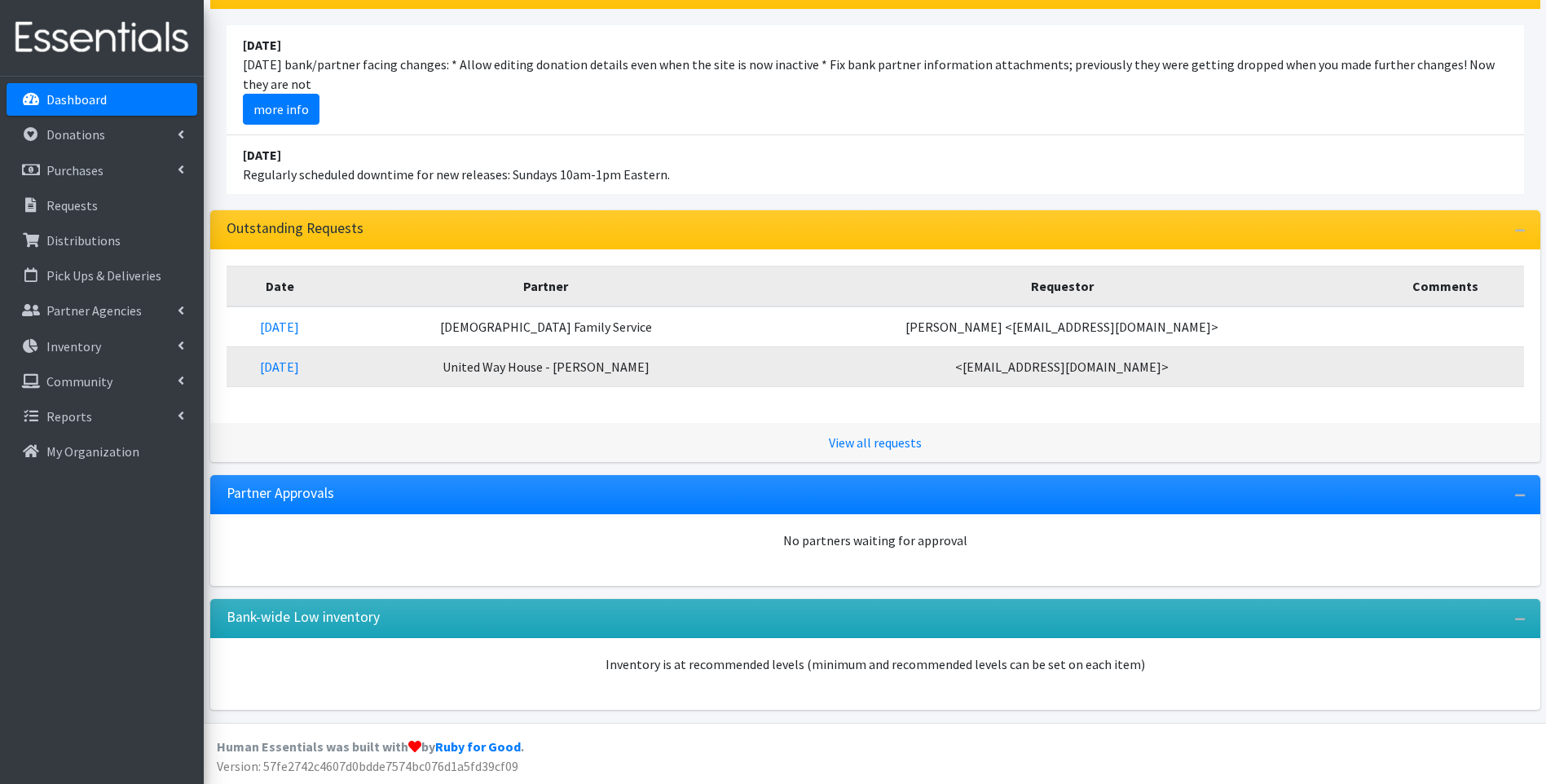
click at [1159, 133] on li "[DATE] [DATE] bank/partner facing changes: * Allow editing donation details eve…" at bounding box center [875, 80] width 1298 height 110
